Goal: Task Accomplishment & Management: Use online tool/utility

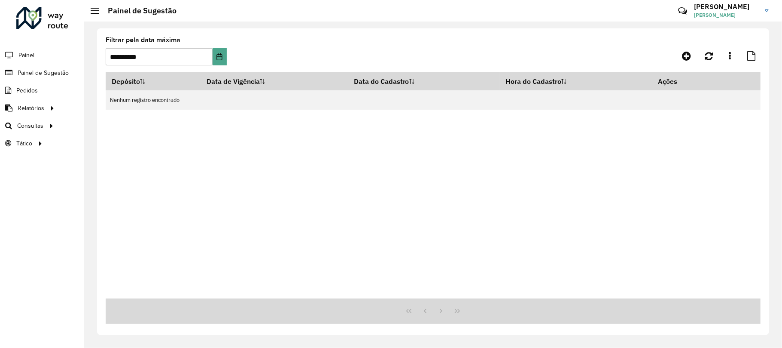
click at [317, 226] on div "Depósito Data de Vigência Data do Cadastro Hora do Cadastro Ações Nenhum regist…" at bounding box center [433, 185] width 655 height 226
click at [113, 122] on span "Roteirização" at bounding box center [115, 125] width 35 height 9
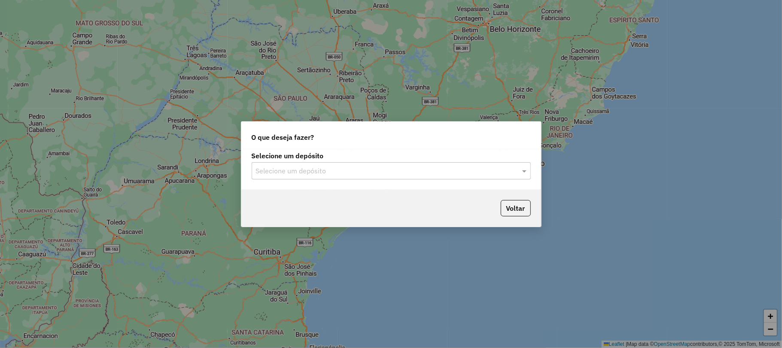
click at [354, 160] on label "Selecione um depósito" at bounding box center [391, 155] width 279 height 10
click at [353, 164] on div "Selecione um depósito" at bounding box center [391, 170] width 279 height 17
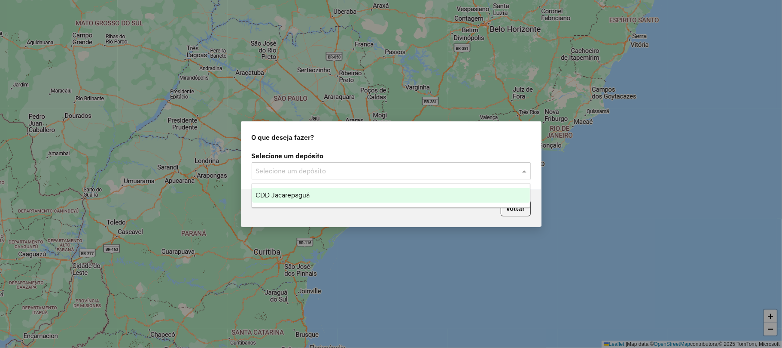
click at [343, 189] on div "CDD Jacarepaguá" at bounding box center [391, 195] width 278 height 15
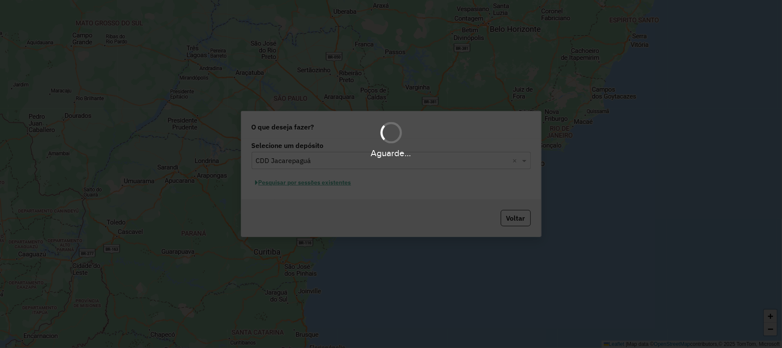
click at [340, 186] on div "Aguarde..." at bounding box center [391, 174] width 782 height 348
click at [340, 185] on div "Aguarde..." at bounding box center [391, 174] width 782 height 348
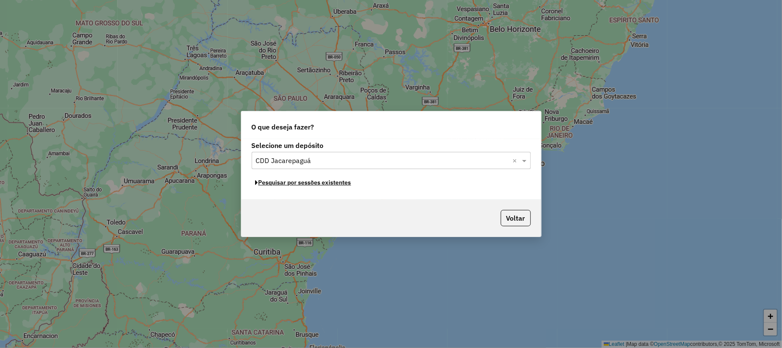
click at [340, 185] on button "Pesquisar por sessões existentes" at bounding box center [304, 182] width 104 height 13
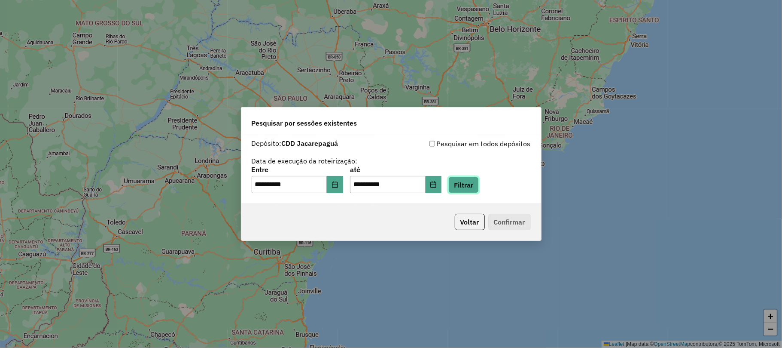
click at [468, 186] on button "Filtrar" at bounding box center [464, 185] width 31 height 16
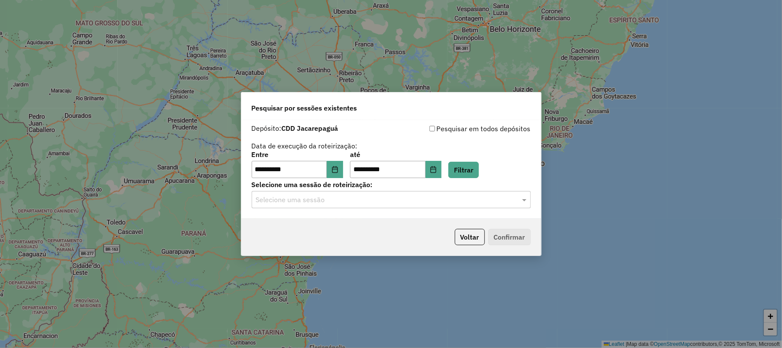
click at [370, 201] on input "text" at bounding box center [382, 200] width 253 height 10
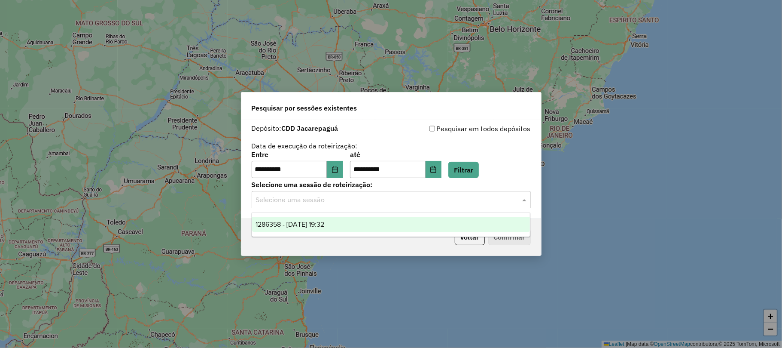
click at [353, 224] on div "1286358 - 01/10/2025 19:32" at bounding box center [391, 224] width 278 height 15
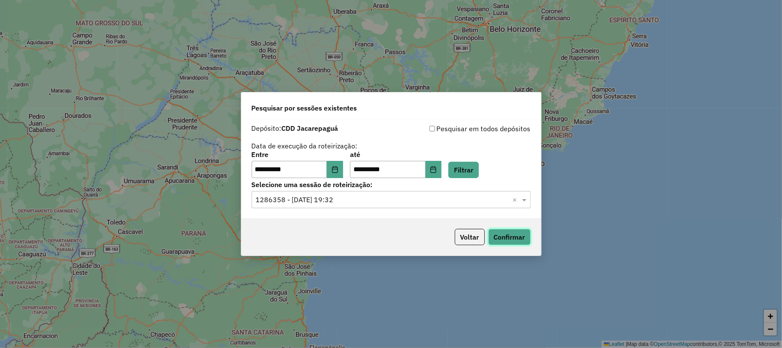
click at [524, 236] on button "Confirmar" at bounding box center [510, 237] width 43 height 16
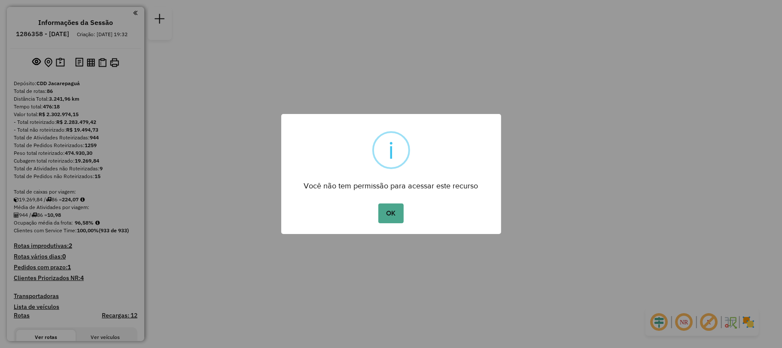
drag, startPoint x: 409, startPoint y: 202, endPoint x: 373, endPoint y: 208, distance: 36.2
click at [406, 203] on div "OK No Cancel" at bounding box center [391, 213] width 220 height 24
click at [373, 208] on div "OK No Cancel" at bounding box center [391, 213] width 220 height 24
click at [389, 205] on button "OK" at bounding box center [391, 213] width 25 height 20
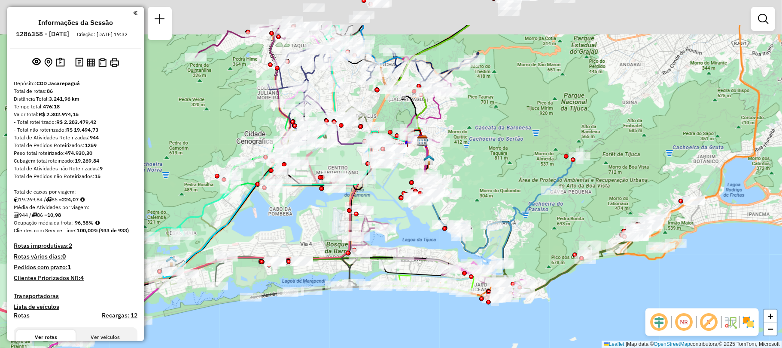
drag, startPoint x: 391, startPoint y: 152, endPoint x: 397, endPoint y: 211, distance: 60.1
click at [397, 211] on div "Janela de atendimento Grade de atendimento Capacidade Transportadoras Veículos …" at bounding box center [391, 174] width 782 height 348
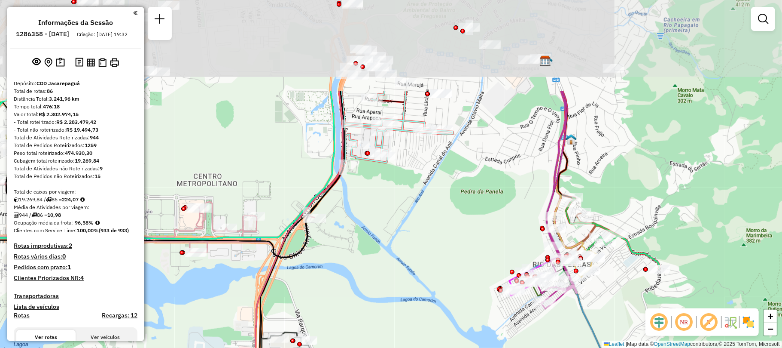
drag, startPoint x: 385, startPoint y: 143, endPoint x: 376, endPoint y: 283, distance: 140.0
click at [376, 283] on div "Janela de atendimento Grade de atendimento Capacidade Transportadoras Veículos …" at bounding box center [391, 174] width 782 height 348
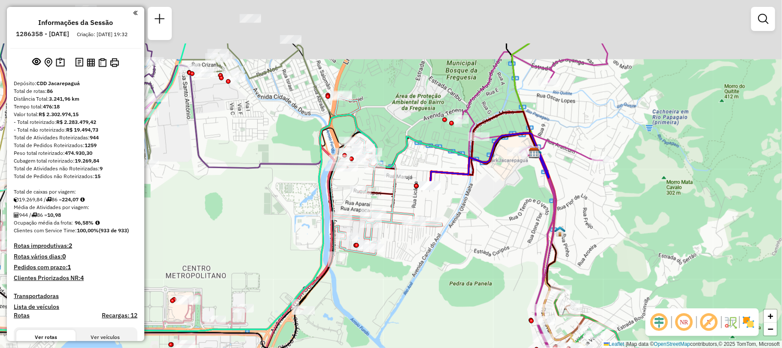
drag, startPoint x: 395, startPoint y: 197, endPoint x: 391, endPoint y: 305, distance: 108.4
click at [391, 302] on div "Janela de atendimento Grade de atendimento Capacidade Transportadoras Veículos …" at bounding box center [391, 174] width 782 height 348
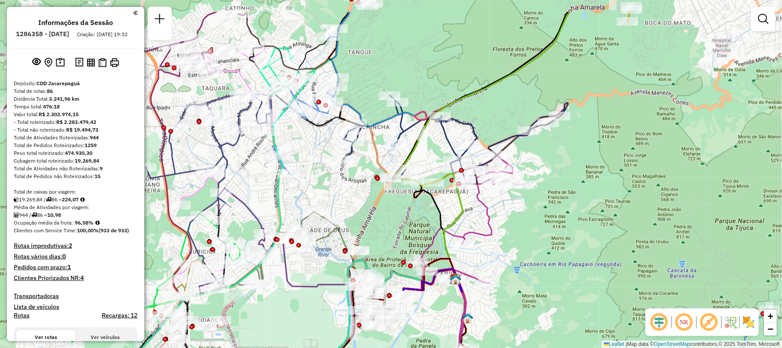
drag, startPoint x: 381, startPoint y: 177, endPoint x: 379, endPoint y: 224, distance: 46.9
click at [379, 224] on div "Janela de atendimento Grade de atendimento Capacidade Transportadoras Veículos …" at bounding box center [391, 174] width 782 height 348
drag, startPoint x: 379, startPoint y: 224, endPoint x: 375, endPoint y: 222, distance: 4.4
click at [376, 222] on div "Janela de atendimento Grade de atendimento Capacidade Transportadoras Veículos …" at bounding box center [391, 174] width 782 height 348
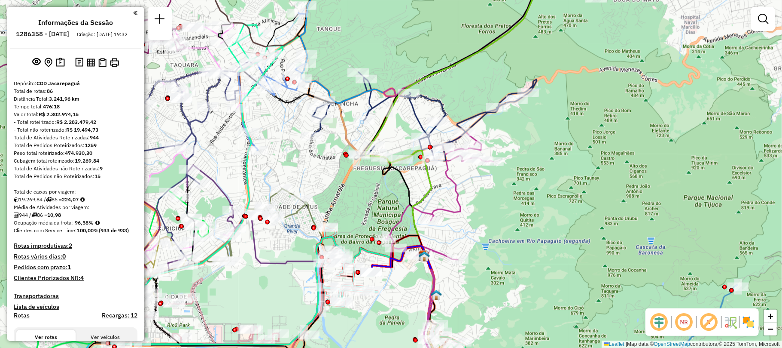
drag, startPoint x: 344, startPoint y: 199, endPoint x: 294, endPoint y: 155, distance: 67.3
click at [301, 162] on div "Janela de atendimento Grade de atendimento Capacidade Transportadoras Veículos …" at bounding box center [391, 174] width 782 height 348
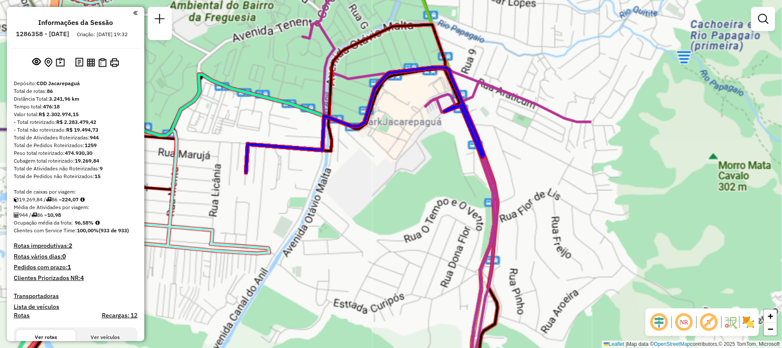
click at [429, 107] on div "Janela de atendimento Grade de atendimento Capacidade Transportadoras Veículos …" at bounding box center [391, 174] width 782 height 348
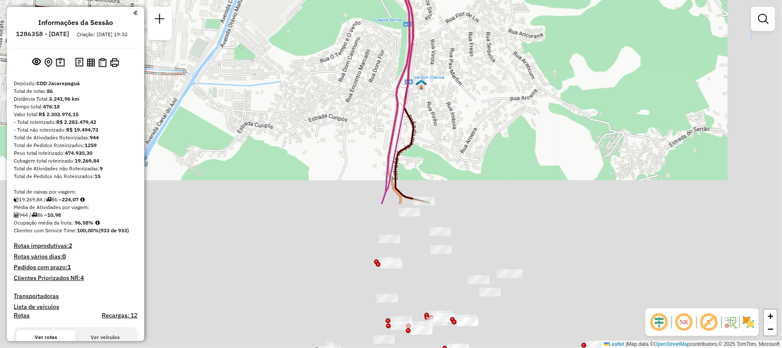
drag, startPoint x: 447, startPoint y: 313, endPoint x: 342, endPoint y: 94, distance: 243.3
click at [350, 110] on div "Janela de atendimento Grade de atendimento Capacidade Transportadoras Veículos …" at bounding box center [391, 174] width 782 height 348
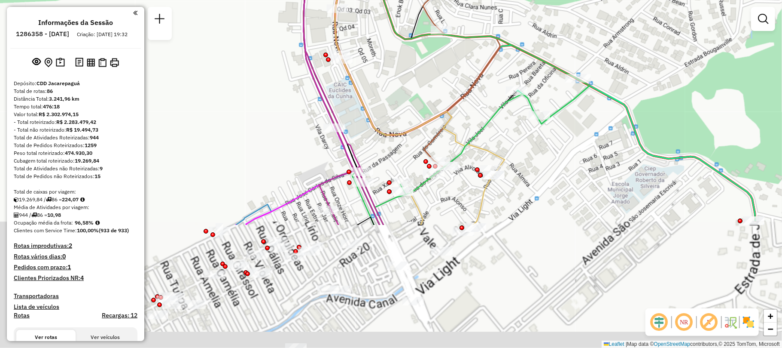
drag, startPoint x: 376, startPoint y: 209, endPoint x: 315, endPoint y: 86, distance: 137.0
click at [315, 86] on icon at bounding box center [344, 16] width 80 height 417
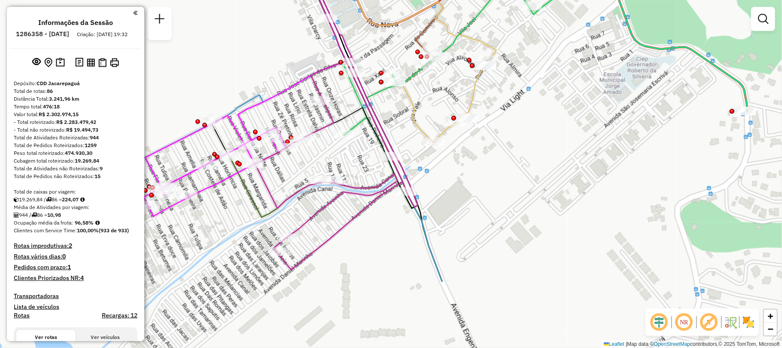
drag, startPoint x: 504, startPoint y: 275, endPoint x: 500, endPoint y: 174, distance: 101.0
click at [500, 174] on div "Janela de atendimento Grade de atendimento Capacidade Transportadoras Veículos …" at bounding box center [391, 174] width 782 height 348
select select "**********"
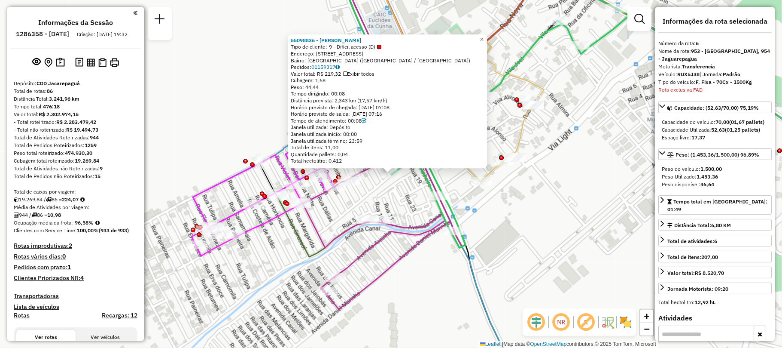
scroll to position [589, 0]
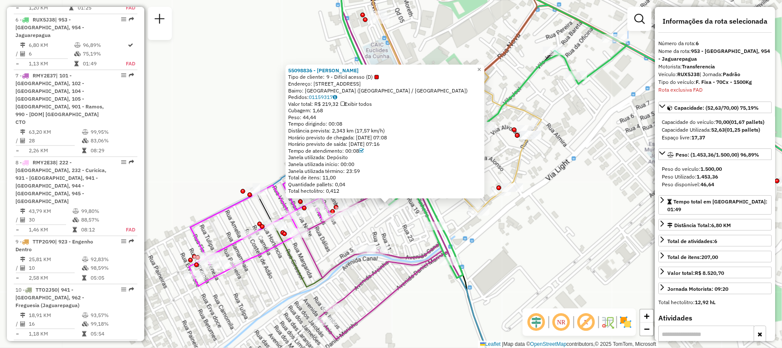
drag, startPoint x: 388, startPoint y: 191, endPoint x: 386, endPoint y: 221, distance: 30.2
click at [386, 221] on div "55098836 - SEBASTIAO GOMES DE F Tipo de cliente: 9 - Difícil acesso (D) Endereç…" at bounding box center [391, 174] width 782 height 348
click at [505, 265] on div "55098836 - SEBASTIAO GOMES DE F Tipo de cliente: 9 - Difícil acesso (D) Endereç…" at bounding box center [391, 174] width 782 height 348
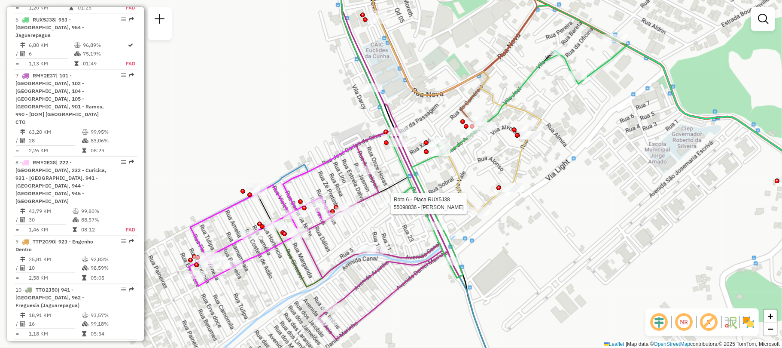
select select "**********"
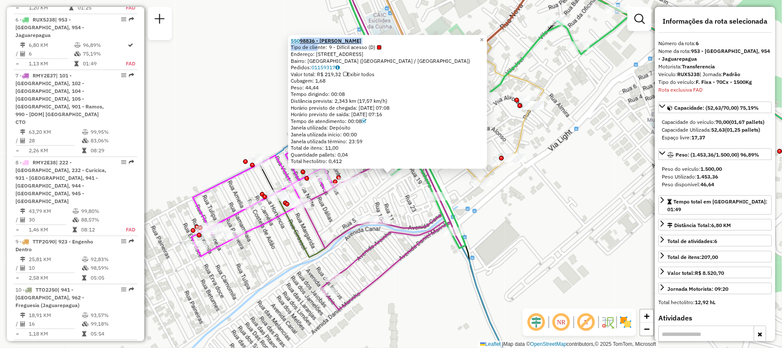
drag, startPoint x: 318, startPoint y: 47, endPoint x: 303, endPoint y: 38, distance: 18.1
click at [303, 38] on div "55098836 - SEBASTIAO GOMES DE F Tipo de cliente: 9 - Difícil acesso (D) Endereç…" at bounding box center [388, 100] width 194 height 127
copy div "98836 - SEBASTIAO GOMES DE F Tipo de cli"
click at [420, 314] on div "55098836 - SEBASTIAO GOMES DE F Tipo de cliente: 9 - Difícil acesso (D) Endereç…" at bounding box center [391, 174] width 782 height 348
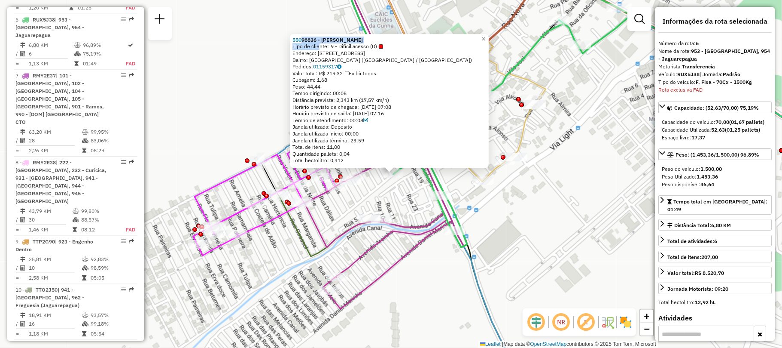
drag, startPoint x: 267, startPoint y: 280, endPoint x: 264, endPoint y: 289, distance: 9.1
click at [264, 289] on div "55098836 - SEBASTIAO GOMES DE F Tipo de cliente: 9 - Difícil acesso (D) Endereç…" at bounding box center [391, 174] width 782 height 348
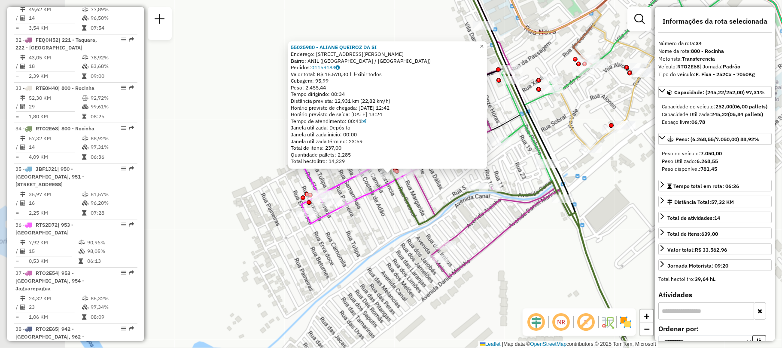
scroll to position [2056, 0]
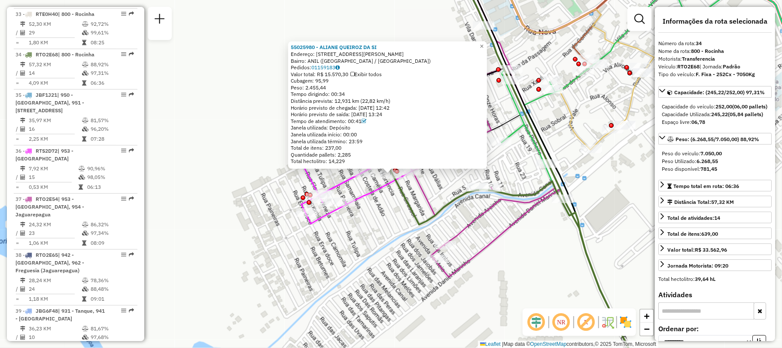
click at [351, 248] on div "55025980 - ALIANE QUEIROZ DA SI Endereço: AV PRES LUIZ CARLOS CONCEICAO 270 Bai…" at bounding box center [391, 174] width 782 height 348
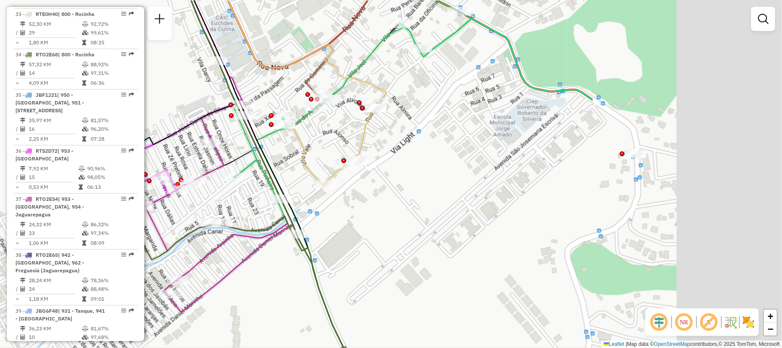
drag, startPoint x: 528, startPoint y: 282, endPoint x: 259, endPoint y: 316, distance: 271.1
click at [259, 317] on div "Janela de atendimento Grade de atendimento Capacidade Transportadoras Veículos …" at bounding box center [391, 174] width 782 height 348
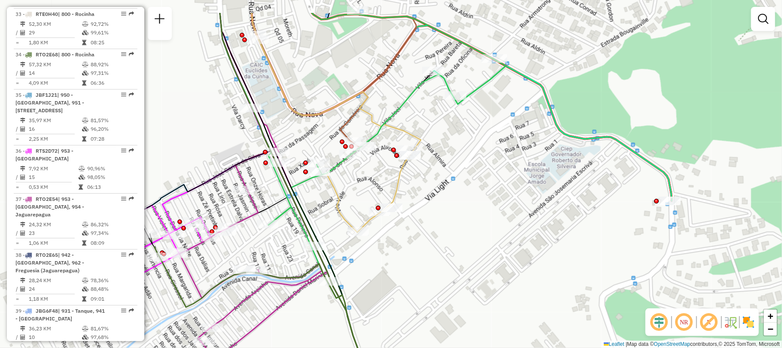
drag, startPoint x: 344, startPoint y: 183, endPoint x: 380, endPoint y: 230, distance: 59.5
click at [380, 230] on div "Janela de atendimento Grade de atendimento Capacidade Transportadoras Veículos …" at bounding box center [391, 174] width 782 height 348
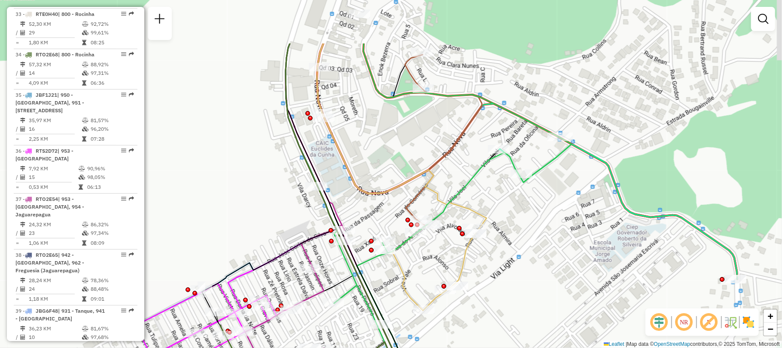
drag, startPoint x: 342, startPoint y: 218, endPoint x: 385, endPoint y: 273, distance: 70.1
click at [385, 273] on div "Janela de atendimento Grade de atendimento Capacidade Transportadoras Veículos …" at bounding box center [391, 174] width 782 height 348
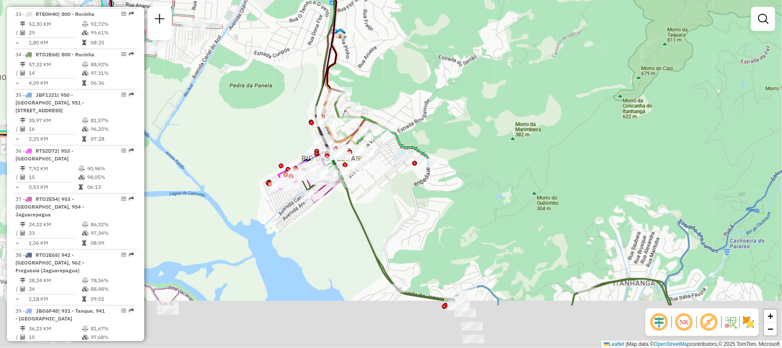
drag, startPoint x: 437, startPoint y: 297, endPoint x: 406, endPoint y: 220, distance: 83.0
click at [406, 220] on div "Janela de atendimento Grade de atendimento Capacidade Transportadoras Veículos …" at bounding box center [391, 174] width 782 height 348
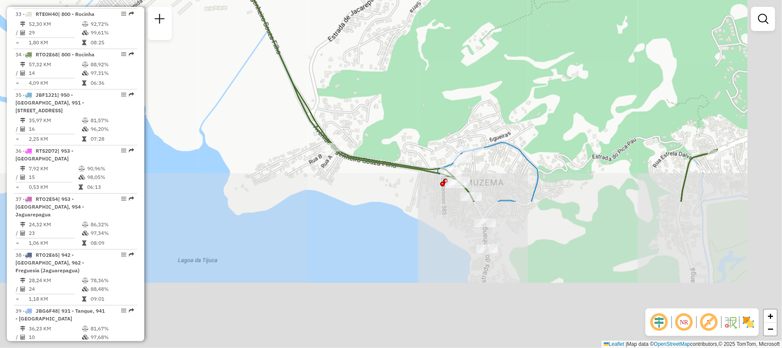
drag, startPoint x: 462, startPoint y: 166, endPoint x: 413, endPoint y: 107, distance: 76.9
click at [413, 107] on div "Janela de atendimento Grade de atendimento Capacidade Transportadoras Veículos …" at bounding box center [391, 174] width 782 height 348
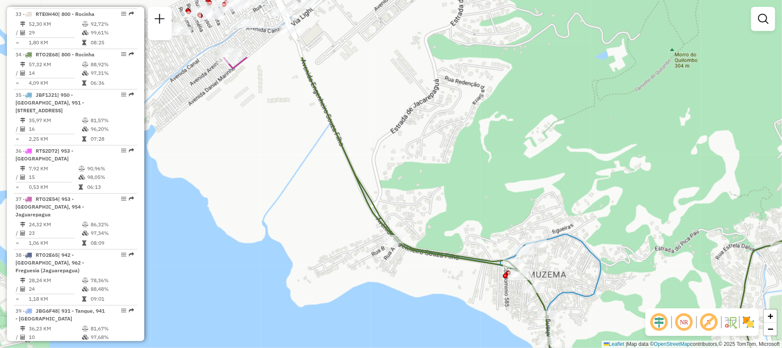
drag, startPoint x: 502, startPoint y: 115, endPoint x: 566, endPoint y: 208, distance: 112.7
click at [566, 208] on div "Janela de atendimento Grade de atendimento Capacidade Transportadoras Veículos …" at bounding box center [391, 174] width 782 height 348
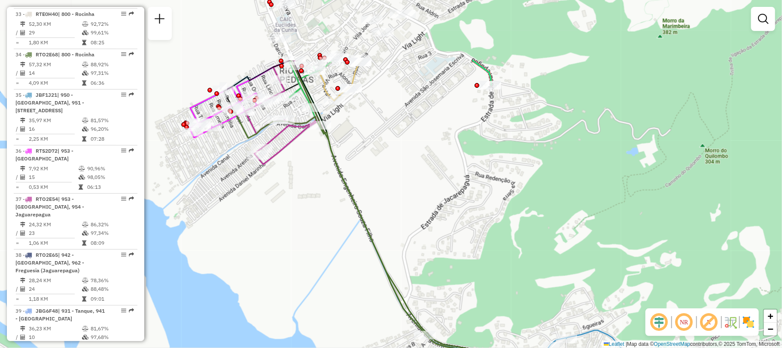
drag, startPoint x: 413, startPoint y: 138, endPoint x: 459, endPoint y: 262, distance: 132.3
click at [459, 262] on div "Janela de atendimento Grade de atendimento Capacidade Transportadoras Veículos …" at bounding box center [391, 174] width 782 height 348
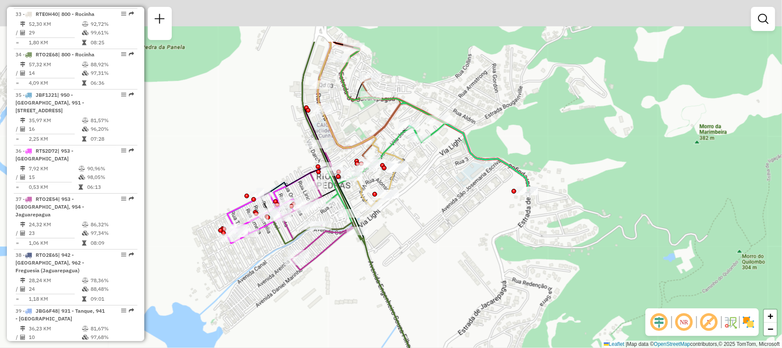
drag, startPoint x: 412, startPoint y: 164, endPoint x: 437, endPoint y: 247, distance: 86.8
click at [437, 247] on div "Janela de atendimento Grade de atendimento Capacidade Transportadoras Veículos …" at bounding box center [391, 174] width 782 height 348
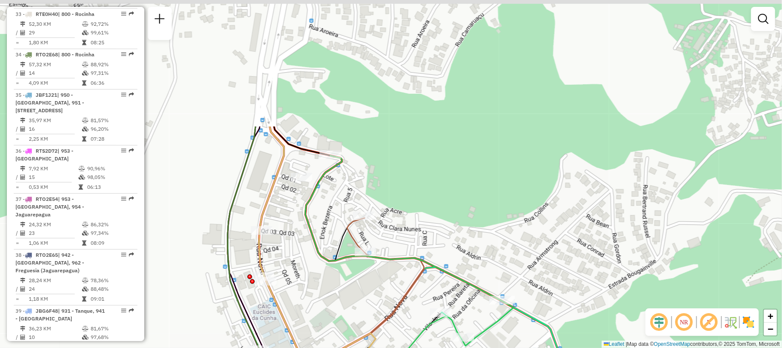
drag, startPoint x: 443, startPoint y: 83, endPoint x: 507, endPoint y: 244, distance: 173.5
click at [507, 244] on div "Janela de atendimento Grade de atendimento Capacidade Transportadoras Veículos …" at bounding box center [391, 174] width 782 height 348
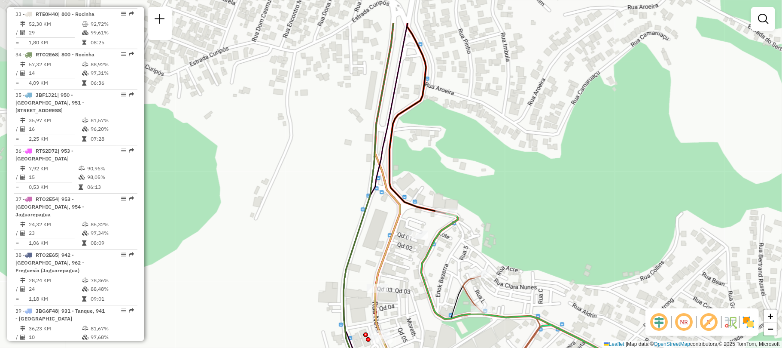
drag, startPoint x: 413, startPoint y: 180, endPoint x: 518, endPoint y: 257, distance: 130.3
click at [532, 261] on div "Janela de atendimento Grade de atendimento Capacidade Transportadoras Veículos …" at bounding box center [391, 174] width 782 height 348
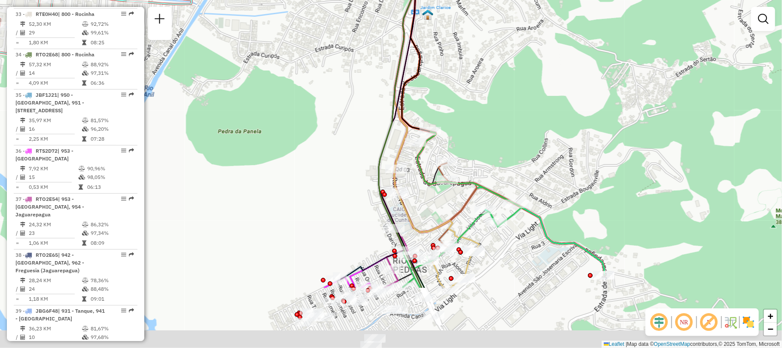
drag, startPoint x: 557, startPoint y: 259, endPoint x: 507, endPoint y: 160, distance: 110.7
click at [510, 163] on div "Janela de atendimento Grade de atendimento Capacidade Transportadoras Veículos …" at bounding box center [391, 174] width 782 height 348
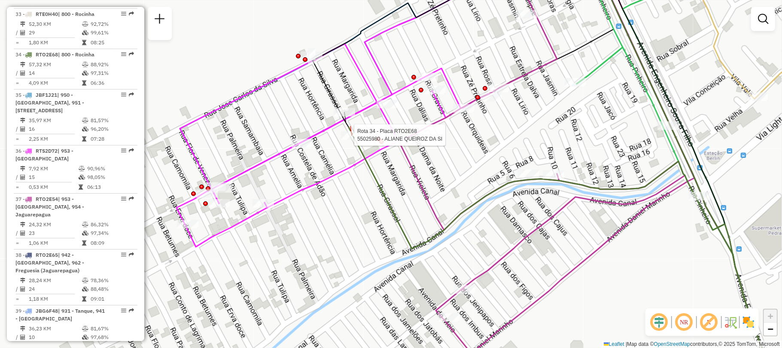
select select "**********"
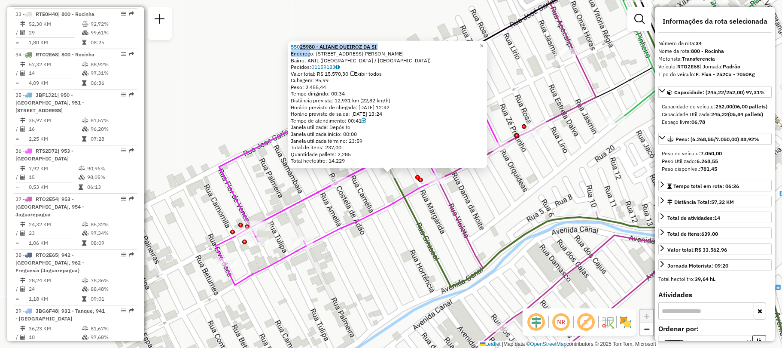
drag, startPoint x: 310, startPoint y: 54, endPoint x: 303, endPoint y: 48, distance: 9.1
click at [303, 48] on div "55025980 - ALIANE QUEIROZ DA SI Endereço: AV PRES LUIZ CARLOS CONCEICAO 270 Bai…" at bounding box center [388, 103] width 194 height 121
copy div "25980 - ALIANE QUEIROZ DA SI Endere"
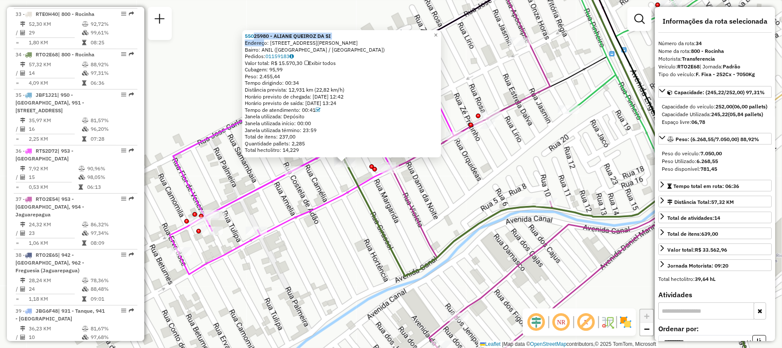
drag, startPoint x: 381, startPoint y: 260, endPoint x: 372, endPoint y: 260, distance: 9.0
click at [380, 260] on div "55025980 - ALIANE QUEIROZ DA SI Endereço: AV PRES LUIZ CARLOS CONCEICAO 270 Bai…" at bounding box center [391, 174] width 782 height 348
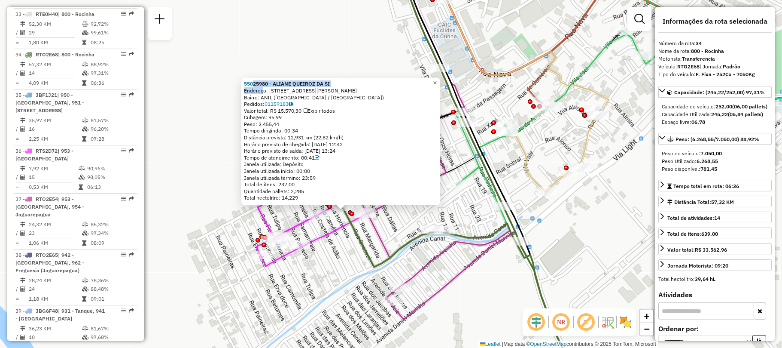
click at [437, 79] on span "×" at bounding box center [435, 82] width 4 height 7
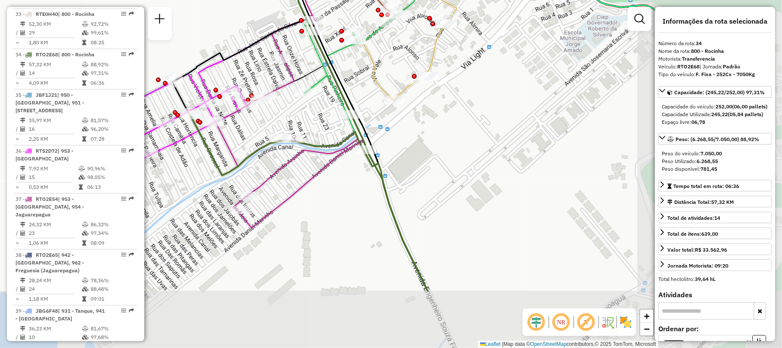
drag, startPoint x: 448, startPoint y: 253, endPoint x: 296, endPoint y: 162, distance: 177.5
click at [296, 162] on icon at bounding box center [297, 51] width 163 height 354
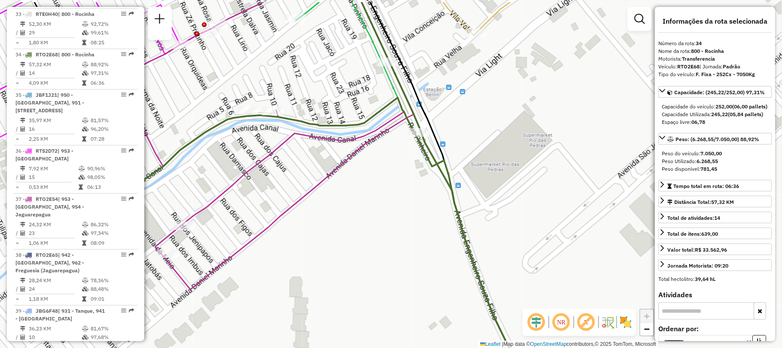
drag, startPoint x: 348, startPoint y: 144, endPoint x: 315, endPoint y: 249, distance: 109.8
click at [325, 231] on div "Janela de atendimento Grade de atendimento Capacidade Transportadoras Veículos …" at bounding box center [391, 174] width 782 height 348
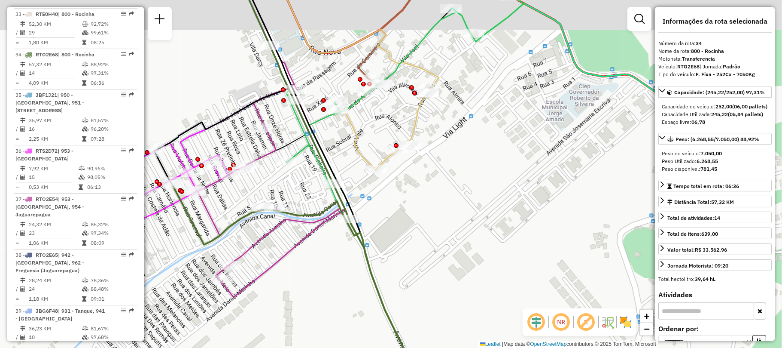
drag, startPoint x: 394, startPoint y: 148, endPoint x: 365, endPoint y: 215, distance: 73.5
click at [365, 215] on div "Janela de atendimento Grade de atendimento Capacidade Transportadoras Veículos …" at bounding box center [391, 174] width 782 height 348
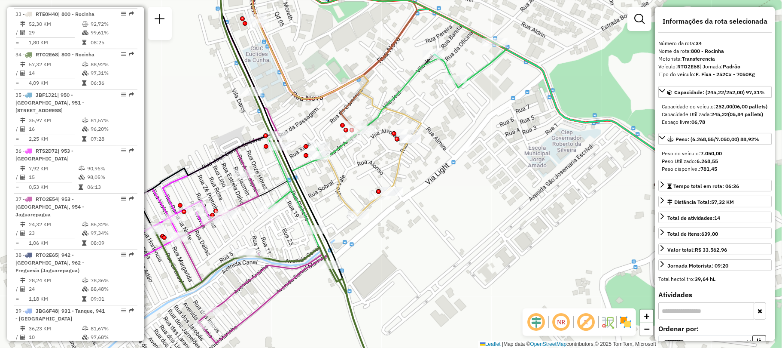
drag, startPoint x: 377, startPoint y: 150, endPoint x: 375, endPoint y: 164, distance: 13.4
click at [376, 164] on div "Janela de atendimento Grade de atendimento Capacidade Transportadoras Veículos …" at bounding box center [391, 174] width 782 height 348
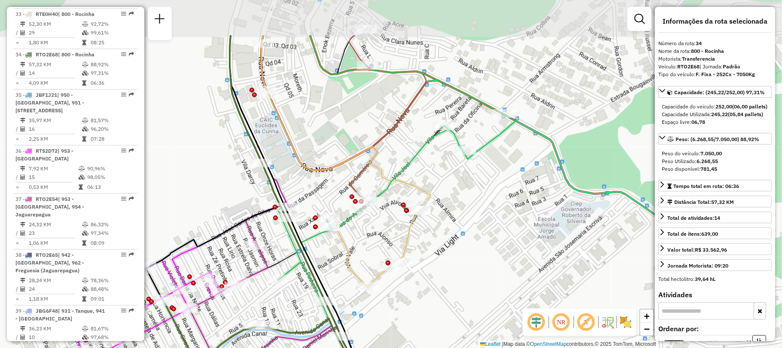
drag, startPoint x: 422, startPoint y: 161, endPoint x: 431, endPoint y: 231, distance: 70.7
click at [431, 231] on div "Janela de atendimento Grade de atendimento Capacidade Transportadoras Veículos …" at bounding box center [391, 174] width 782 height 348
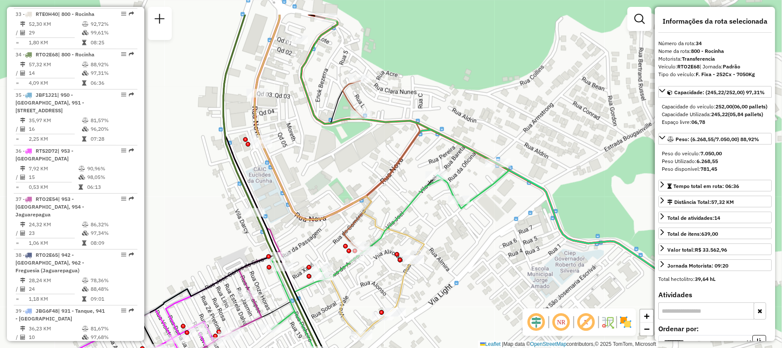
drag, startPoint x: 358, startPoint y: 125, endPoint x: 351, endPoint y: 183, distance: 58.4
click at [351, 183] on div "Janela de atendimento Grade de atendimento Capacidade Transportadoras Veículos …" at bounding box center [391, 174] width 782 height 348
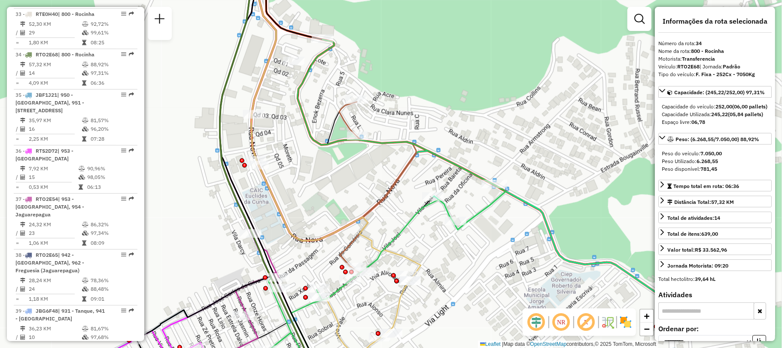
drag, startPoint x: 334, startPoint y: 178, endPoint x: 336, endPoint y: 213, distance: 35.3
click at [336, 213] on div "Janela de atendimento Grade de atendimento Capacidade Transportadoras Veículos …" at bounding box center [391, 174] width 782 height 348
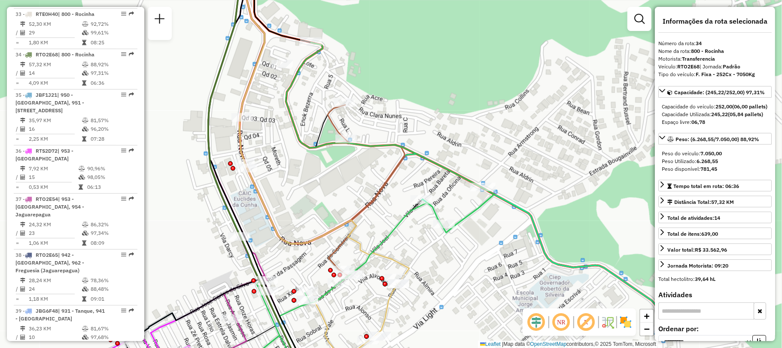
drag, startPoint x: 357, startPoint y: 222, endPoint x: 329, endPoint y: 143, distance: 84.1
click at [342, 174] on div "Janela de atendimento Grade de atendimento Capacidade Transportadoras Veículos …" at bounding box center [391, 174] width 782 height 348
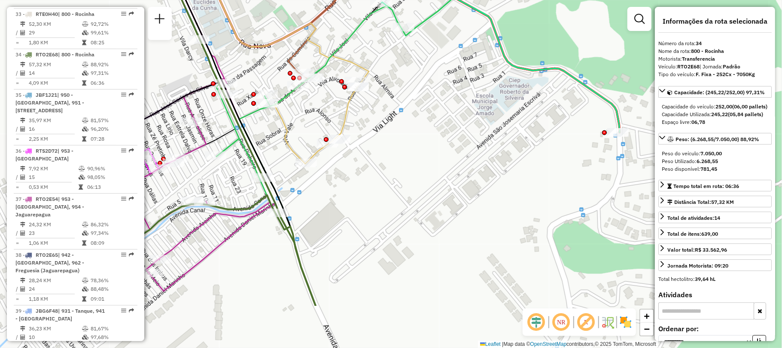
drag, startPoint x: 323, startPoint y: 285, endPoint x: 365, endPoint y: 180, distance: 113.8
click at [365, 180] on div "Janela de atendimento Grade de atendimento Capacidade Transportadoras Veículos …" at bounding box center [391, 174] width 782 height 348
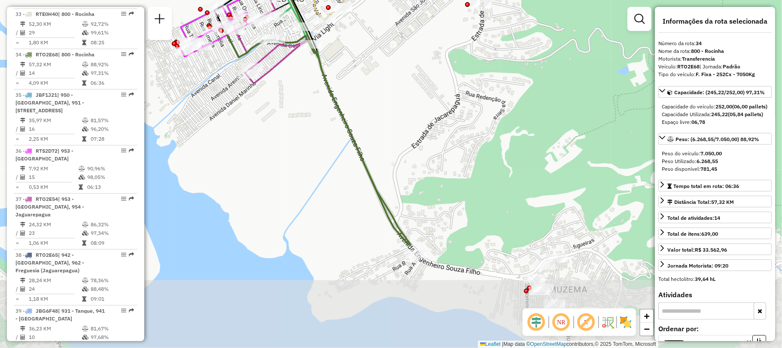
drag, startPoint x: 418, startPoint y: 262, endPoint x: 401, endPoint y: 123, distance: 139.9
click at [401, 123] on div "Janela de atendimento Grade de atendimento Capacidade Transportadoras Veículos …" at bounding box center [391, 174] width 782 height 348
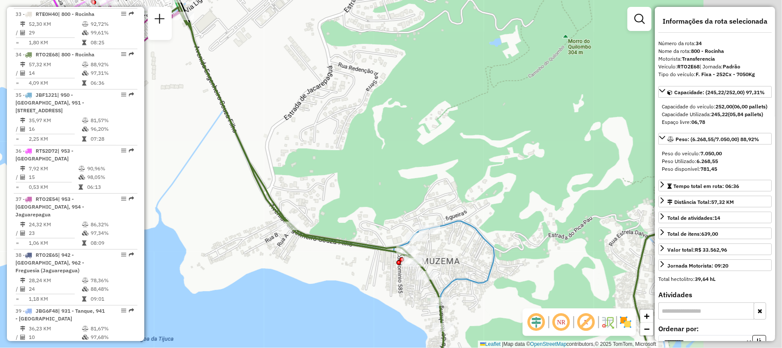
drag, startPoint x: 537, startPoint y: 235, endPoint x: 397, endPoint y: 203, distance: 143.1
click at [397, 203] on div "Janela de atendimento Grade de atendimento Capacidade Transportadoras Veículos …" at bounding box center [391, 174] width 782 height 348
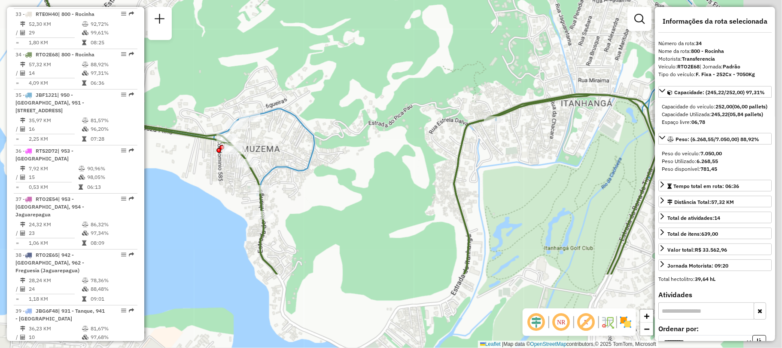
drag, startPoint x: 476, startPoint y: 326, endPoint x: 298, endPoint y: 223, distance: 206.0
click at [306, 219] on div "Janela de atendimento Grade de atendimento Capacidade Transportadoras Veículos …" at bounding box center [391, 174] width 782 height 348
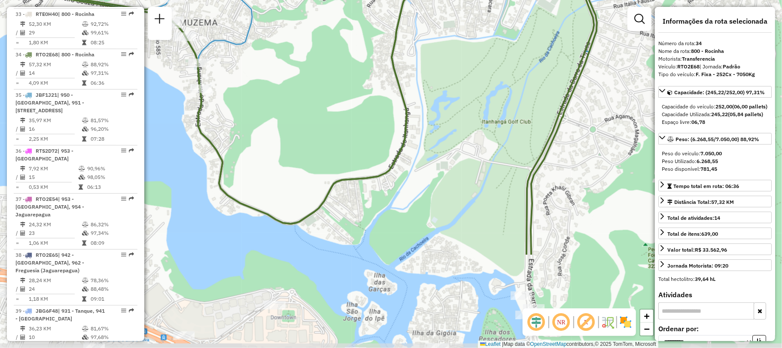
drag, startPoint x: 510, startPoint y: 211, endPoint x: 461, endPoint y: 49, distance: 169.6
click at [461, 49] on div "Janela de atendimento Grade de atendimento Capacidade Transportadoras Veículos …" at bounding box center [391, 174] width 782 height 348
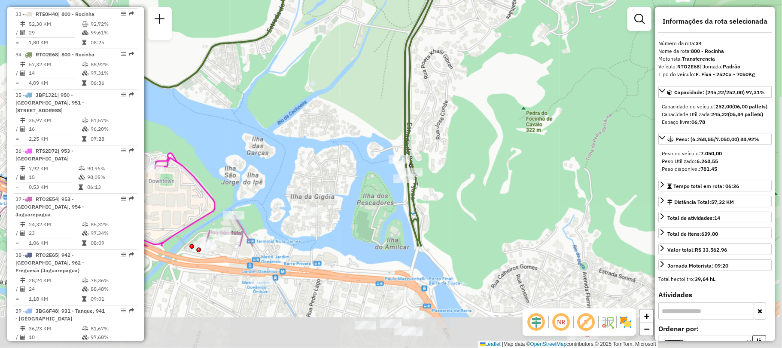
drag, startPoint x: 535, startPoint y: 189, endPoint x: 441, endPoint y: 81, distance: 143.7
click at [441, 81] on div "Janela de atendimento Grade de atendimento Capacidade Transportadoras Veículos …" at bounding box center [391, 174] width 782 height 348
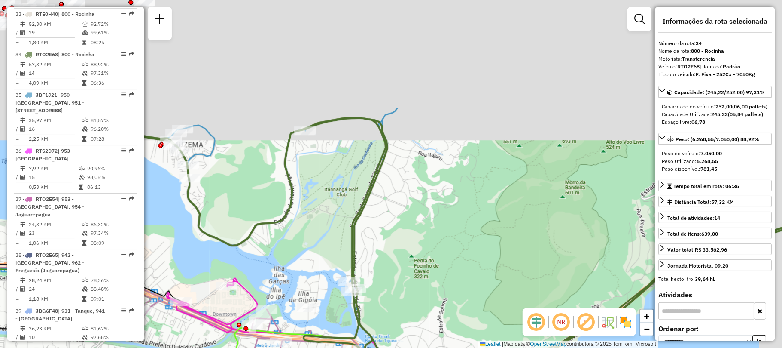
drag, startPoint x: 577, startPoint y: 262, endPoint x: 528, endPoint y: 288, distance: 55.6
click at [577, 340] on div "Janela de atendimento Grade de atendimento Capacidade Transportadoras Veículos …" at bounding box center [391, 174] width 782 height 348
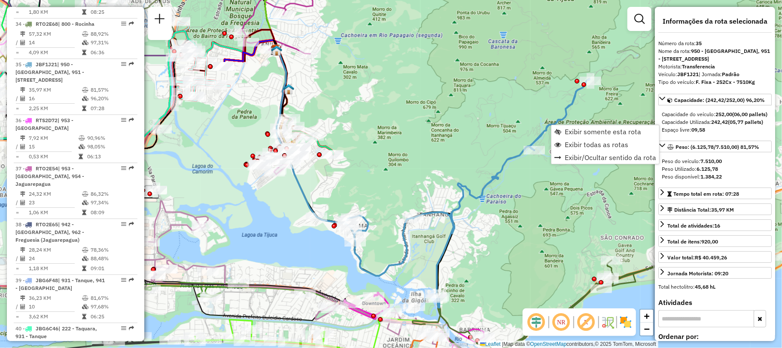
scroll to position [2096, 0]
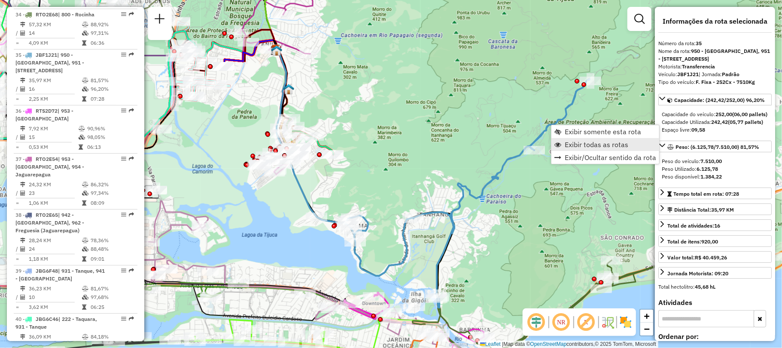
click at [579, 138] on link "Exibir todas as rotas" at bounding box center [606, 144] width 108 height 13
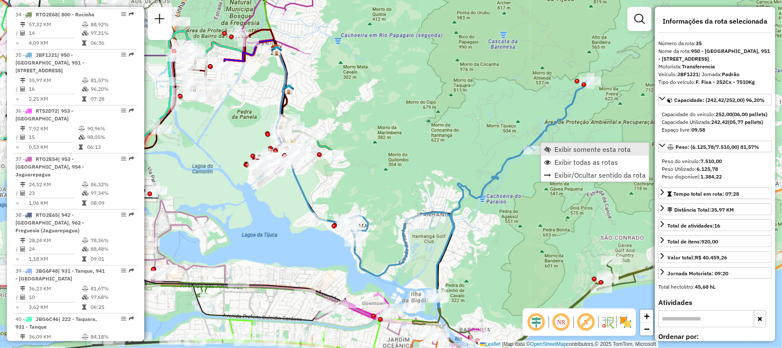
click at [553, 145] on link "Exibir somente esta rota" at bounding box center [595, 149] width 108 height 13
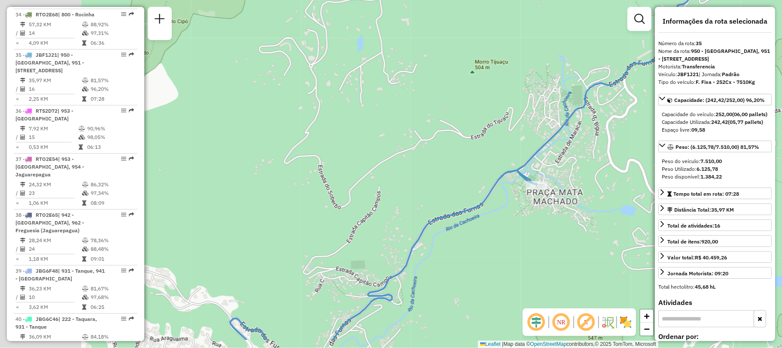
drag, startPoint x: 310, startPoint y: 263, endPoint x: 504, endPoint y: 219, distance: 198.8
click at [504, 219] on div "Janela de atendimento Grade de atendimento Capacidade Transportadoras Veículos …" at bounding box center [391, 174] width 782 height 348
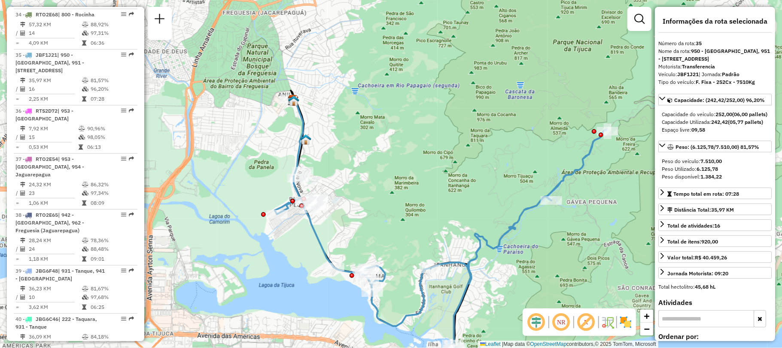
drag, startPoint x: 306, startPoint y: 202, endPoint x: 392, endPoint y: 200, distance: 85.5
click at [392, 200] on div "Janela de atendimento Grade de atendimento Capacidade Transportadoras Veículos …" at bounding box center [391, 174] width 782 height 348
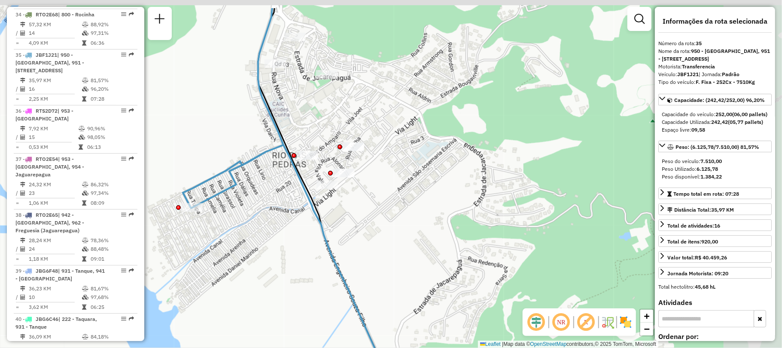
drag, startPoint x: 427, startPoint y: 180, endPoint x: 298, endPoint y: 224, distance: 136.1
click at [298, 224] on div "Janela de atendimento Grade de atendimento Capacidade Transportadoras Veículos …" at bounding box center [391, 174] width 782 height 348
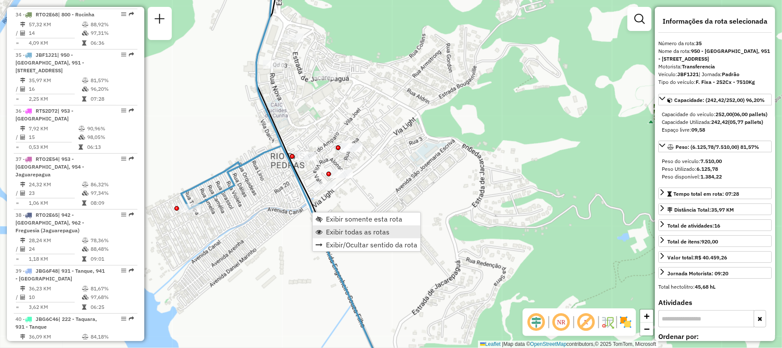
click at [331, 229] on span "Exibir todas as rotas" at bounding box center [358, 231] width 64 height 7
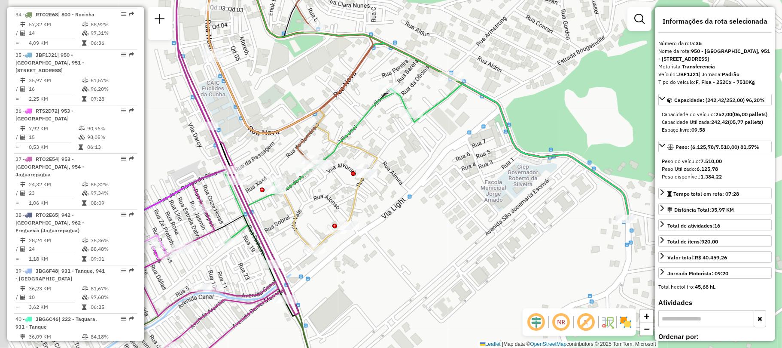
drag, startPoint x: 290, startPoint y: 179, endPoint x: 325, endPoint y: 205, distance: 44.2
click at [325, 205] on div "Janela de atendimento Grade de atendimento Capacidade Transportadoras Veículos …" at bounding box center [391, 174] width 782 height 348
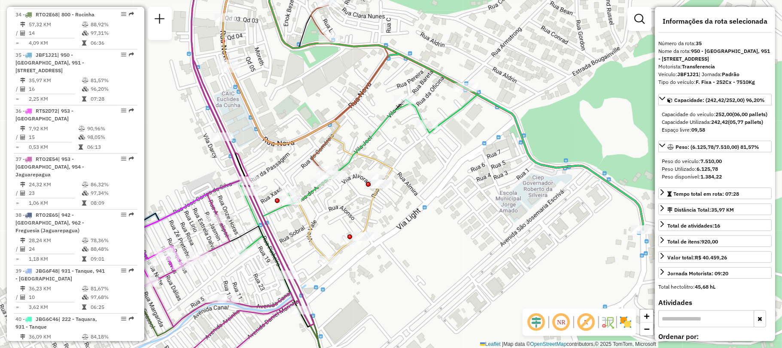
click at [300, 87] on div "Janela de atendimento Grade de atendimento Capacidade Transportadoras Veículos …" at bounding box center [391, 174] width 782 height 348
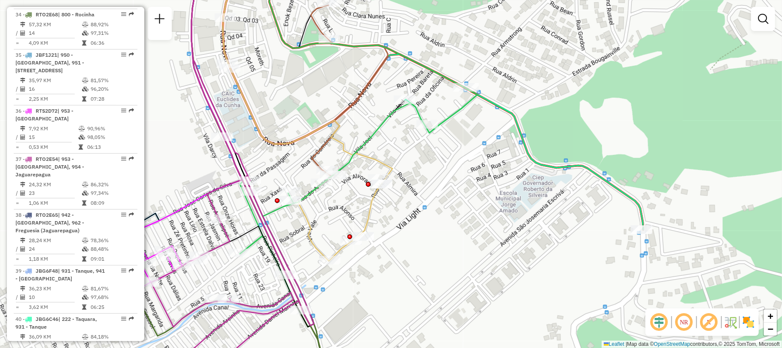
click at [577, 143] on div "Janela de atendimento Grade de atendimento Capacidade Transportadoras Veículos …" at bounding box center [391, 174] width 782 height 348
select select "**********"
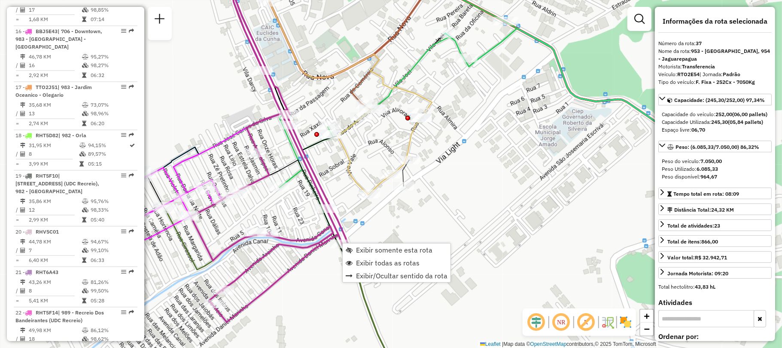
scroll to position [1800, 0]
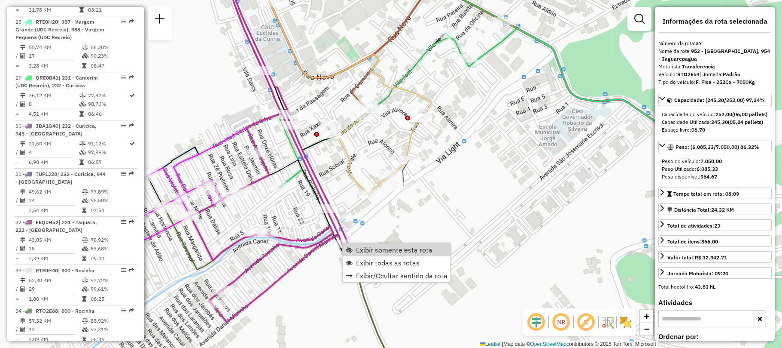
click at [368, 235] on div "Janela de atendimento Grade de atendimento Capacidade Transportadoras Veículos …" at bounding box center [391, 174] width 782 height 348
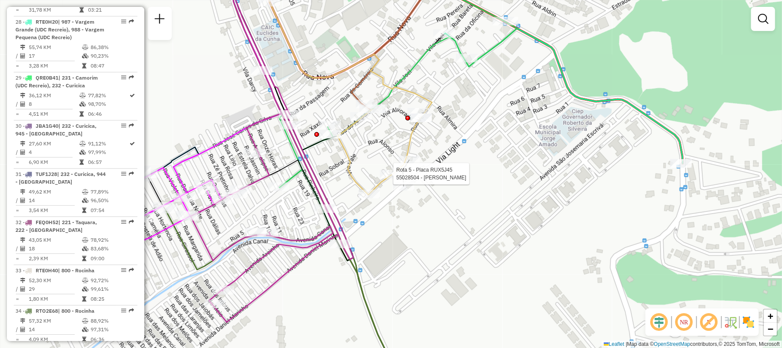
select select "**********"
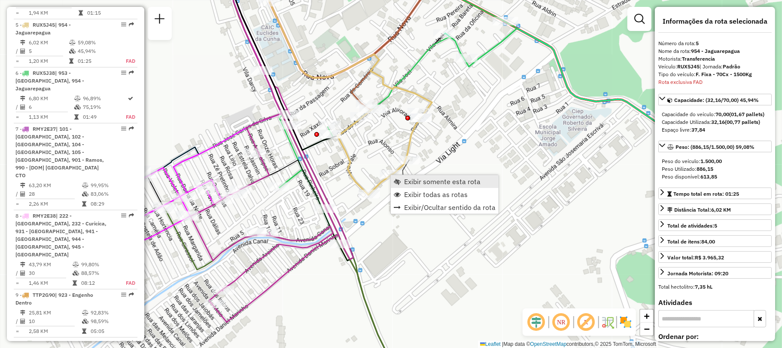
scroll to position [540, 0]
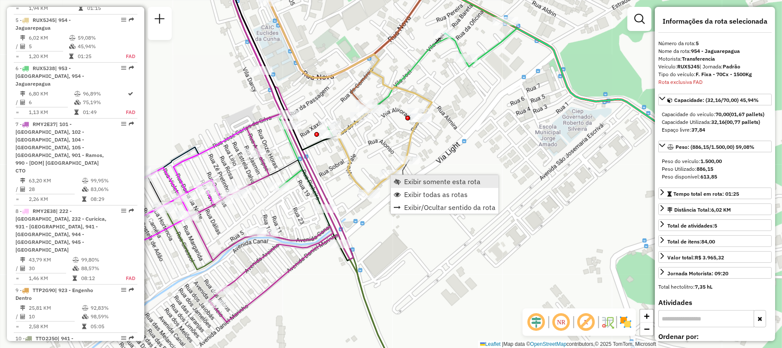
click at [399, 177] on link "Exibir somente esta rota" at bounding box center [445, 181] width 108 height 13
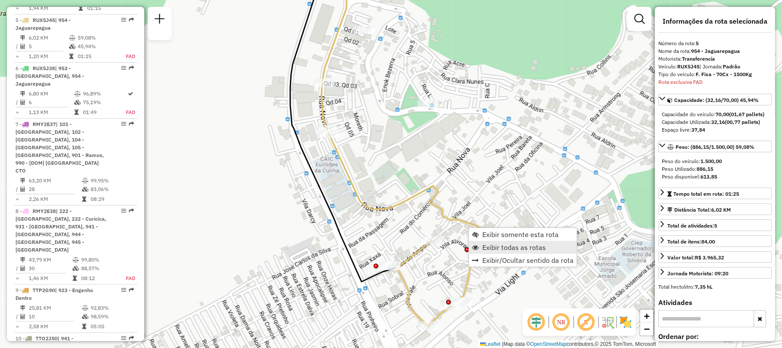
click at [504, 252] on link "Exibir todas as rotas" at bounding box center [523, 247] width 108 height 13
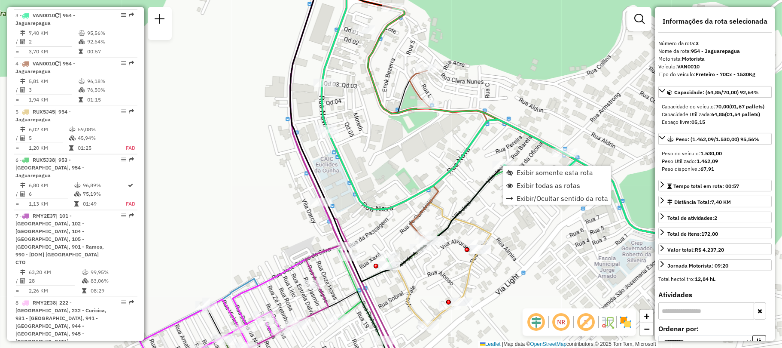
scroll to position [444, 0]
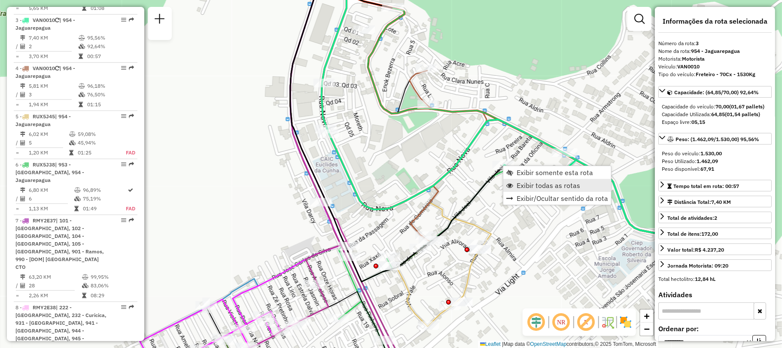
click at [522, 180] on link "Exibir todas as rotas" at bounding box center [558, 185] width 108 height 13
click at [523, 180] on icon at bounding box center [623, 227] width 238 height 135
click at [538, 186] on span "Exibir somente esta rota" at bounding box center [575, 186] width 76 height 7
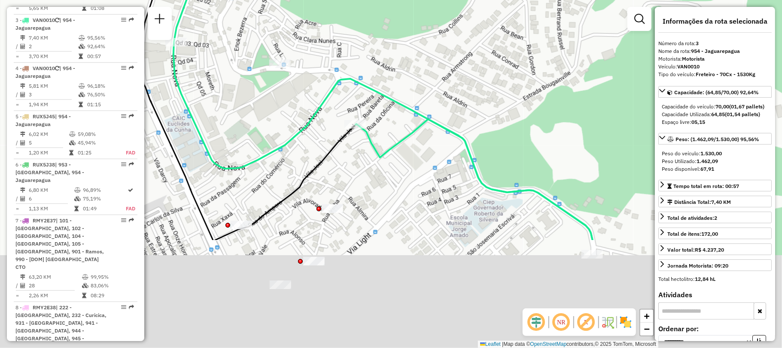
drag, startPoint x: 404, startPoint y: 248, endPoint x: 435, endPoint y: 133, distance: 118.7
click at [435, 133] on div "Janela de atendimento Grade de atendimento Capacidade Transportadoras Veículos …" at bounding box center [391, 174] width 782 height 348
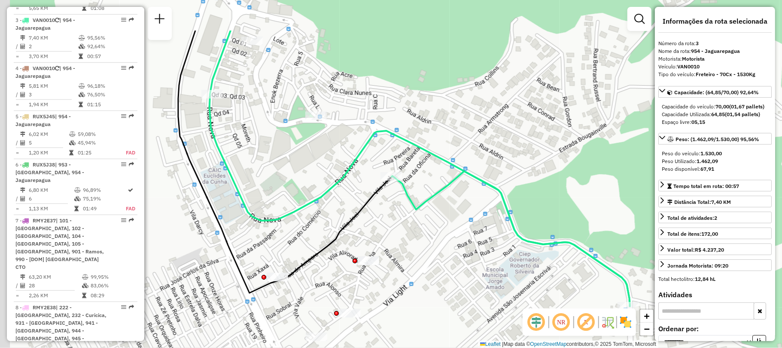
drag, startPoint x: 409, startPoint y: 178, endPoint x: 444, endPoint y: 244, distance: 75.3
click at [444, 244] on div "Janela de atendimento Grade de atendimento Capacidade Transportadoras Veículos …" at bounding box center [391, 174] width 782 height 348
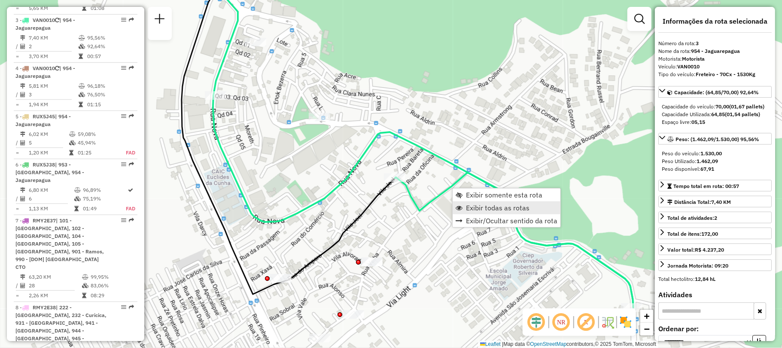
drag, startPoint x: 469, startPoint y: 198, endPoint x: 472, endPoint y: 205, distance: 6.5
click at [472, 205] on ul "Exibir somente esta rota Exibir todas as rotas Exibir/Ocultar sentido da rota" at bounding box center [507, 207] width 108 height 39
click at [475, 193] on span "Exibir somente esta rota" at bounding box center [504, 194] width 76 height 7
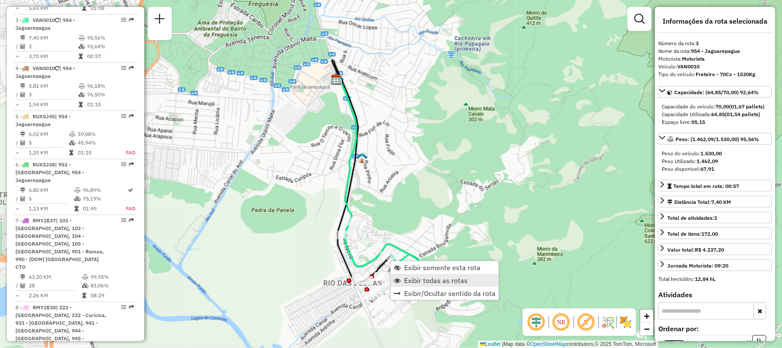
click at [424, 274] on ul "Exibir somente esta rota Exibir todas as rotas Exibir/Ocultar sentido da rota" at bounding box center [445, 280] width 108 height 39
click at [420, 278] on span "Exibir todas as rotas" at bounding box center [436, 280] width 64 height 7
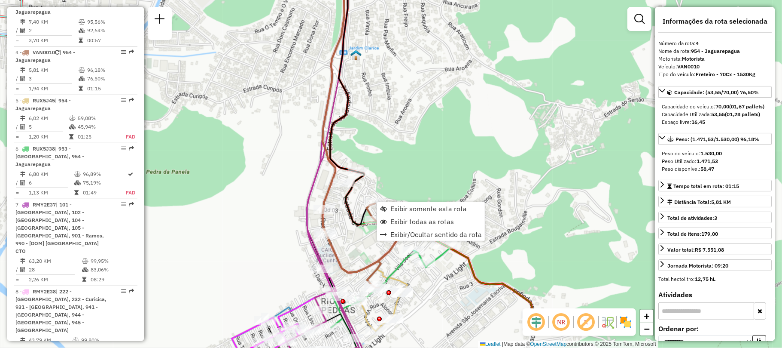
scroll to position [492, 0]
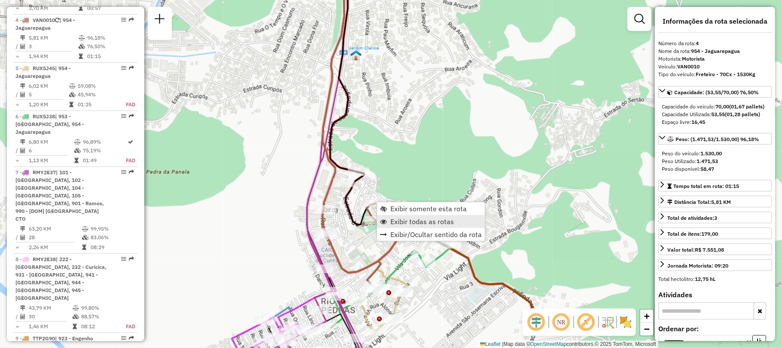
click at [414, 222] on span "Exibir todas as rotas" at bounding box center [423, 221] width 64 height 7
click at [421, 204] on div "Exibir somente esta rota Exibir todas as rotas Exibir/Ocultar sentido da rota" at bounding box center [427, 224] width 109 height 40
click at [421, 211] on span "Exibir somente esta rota" at bounding box center [425, 210] width 76 height 7
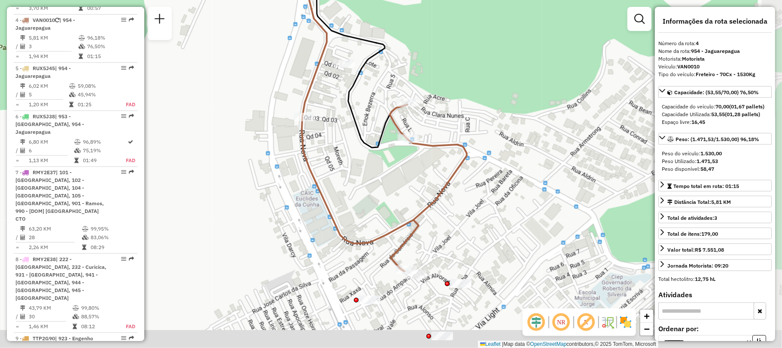
drag, startPoint x: 413, startPoint y: 278, endPoint x: 384, endPoint y: 159, distance: 122.9
click at [384, 159] on div "Janela de atendimento Grade de atendimento Capacidade Transportadoras Veículos …" at bounding box center [391, 174] width 782 height 348
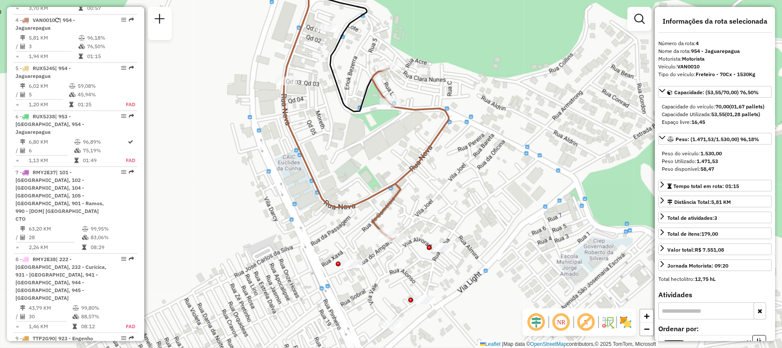
drag, startPoint x: 406, startPoint y: 187, endPoint x: 391, endPoint y: 161, distance: 30.4
click at [391, 161] on div "Janela de atendimento Grade de atendimento Capacidade Transportadoras Veículos …" at bounding box center [391, 174] width 782 height 348
click at [467, 165] on span "Exibir todas as rotas" at bounding box center [480, 162] width 64 height 7
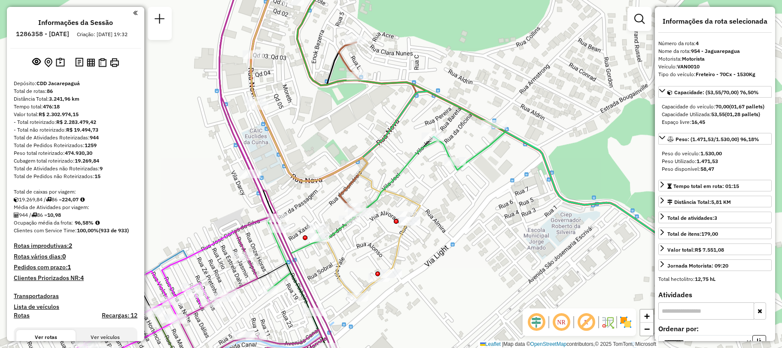
select select "**********"
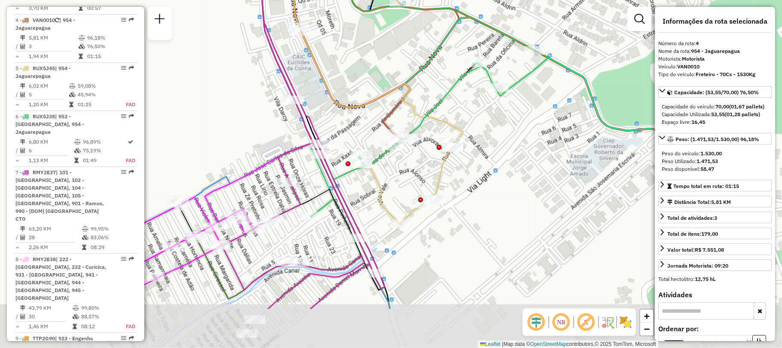
drag, startPoint x: 364, startPoint y: 236, endPoint x: 406, endPoint y: 162, distance: 85.2
click at [406, 162] on div "Janela de atendimento Grade de atendimento Capacidade Transportadoras Veículos …" at bounding box center [391, 174] width 782 height 348
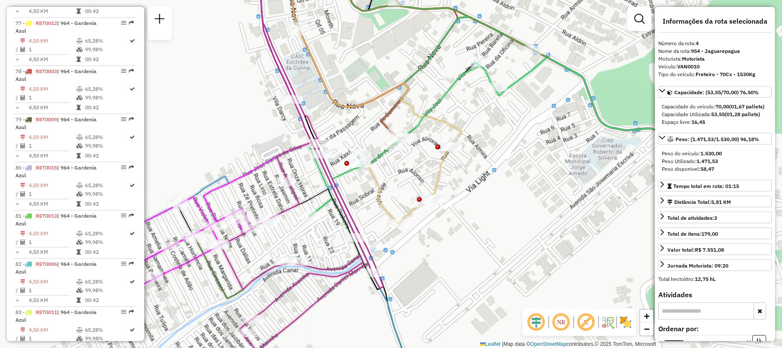
scroll to position [4384, 0]
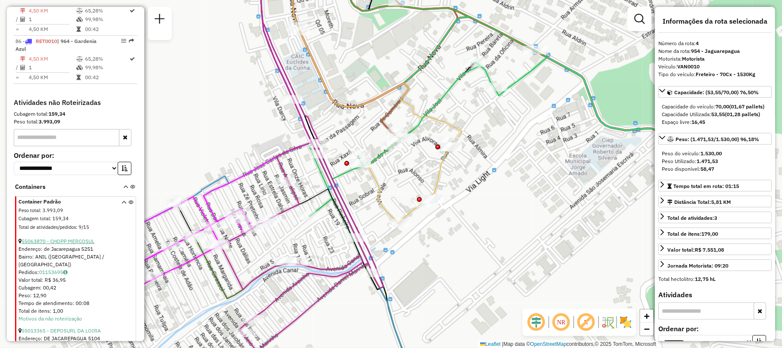
click at [78, 238] on link "55063870 - CHOPP MERCOSUL" at bounding box center [57, 241] width 73 height 6
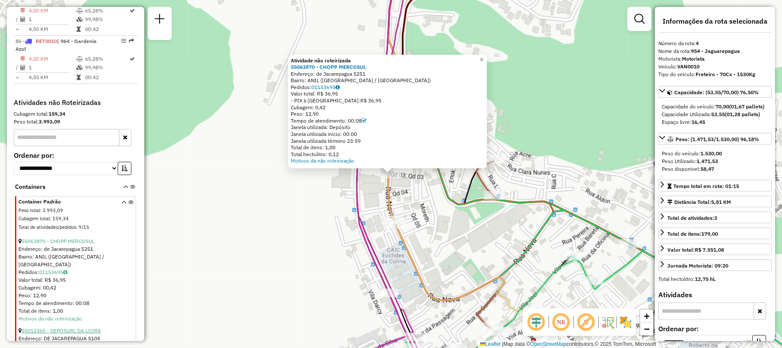
click at [40, 327] on link "55013365 - DEPOSURL DA LOIRA" at bounding box center [60, 330] width 79 height 6
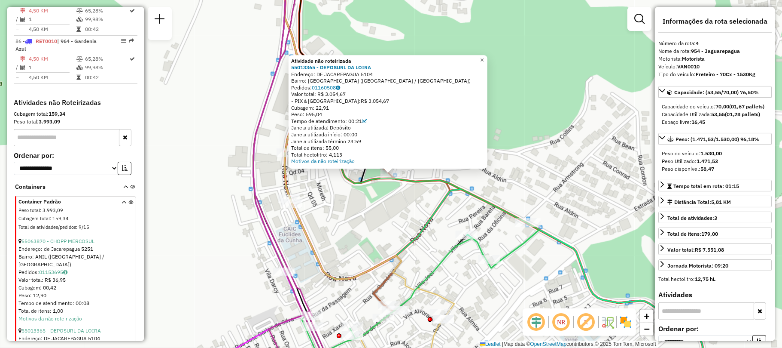
scroll to position [4670, 0]
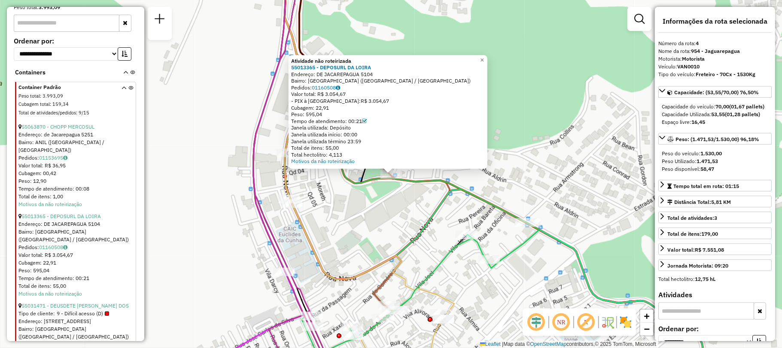
click at [74, 309] on span "9 - Difícil acesso (D)" at bounding box center [83, 313] width 52 height 8
click at [72, 302] on link "55031471 - DEUSDETE [PERSON_NAME] DOS" at bounding box center [74, 305] width 107 height 6
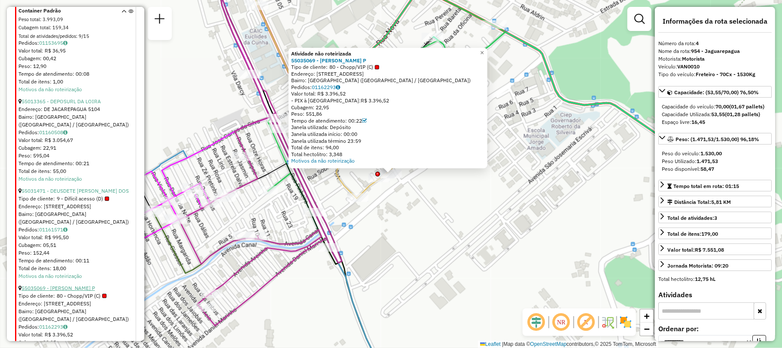
scroll to position [4842, 0]
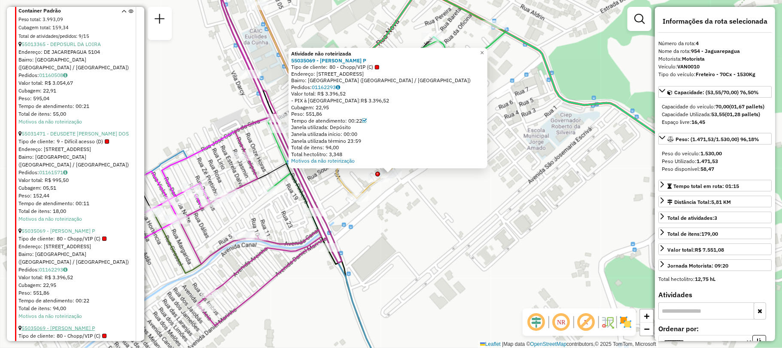
click at [78, 324] on link "55035069 - [PERSON_NAME] P" at bounding box center [57, 327] width 73 height 6
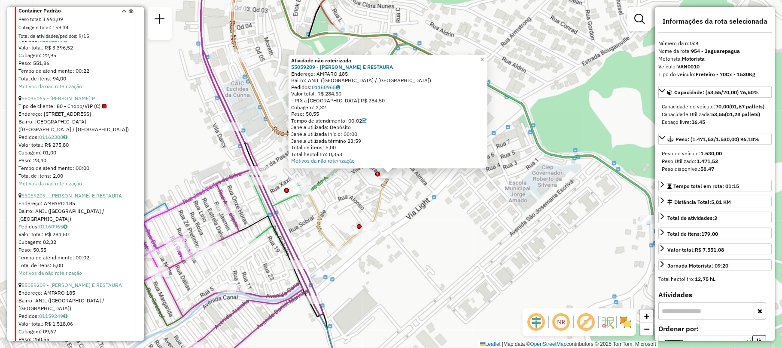
scroll to position [5129, 0]
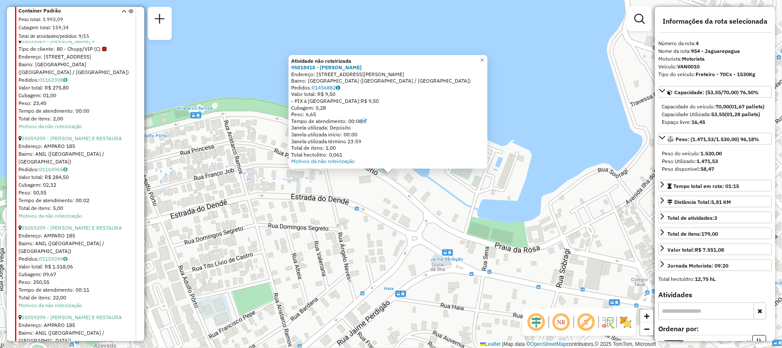
scroll to position [5243, 0]
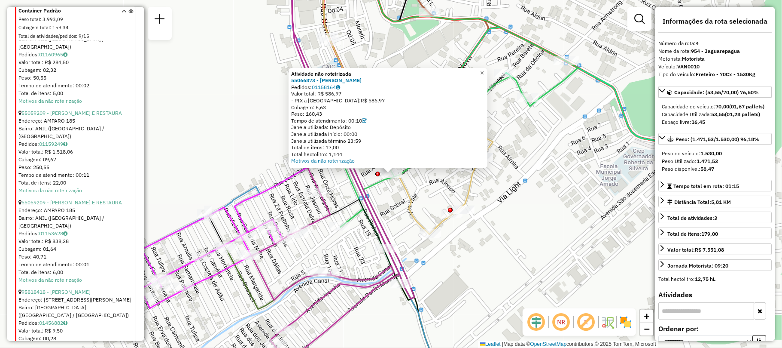
scroll to position [5358, 0]
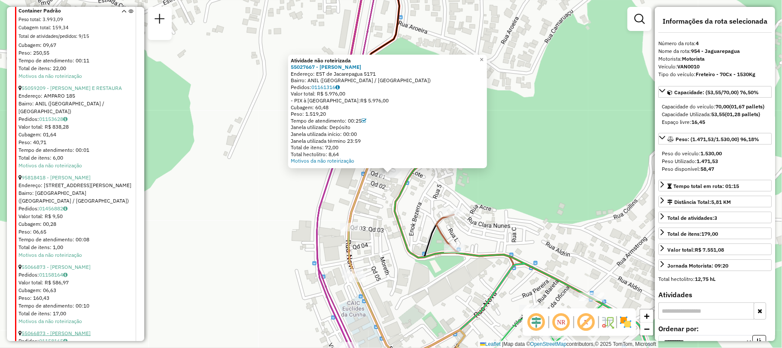
click at [75, 330] on link "55066873 - [PERSON_NAME]" at bounding box center [55, 333] width 69 height 6
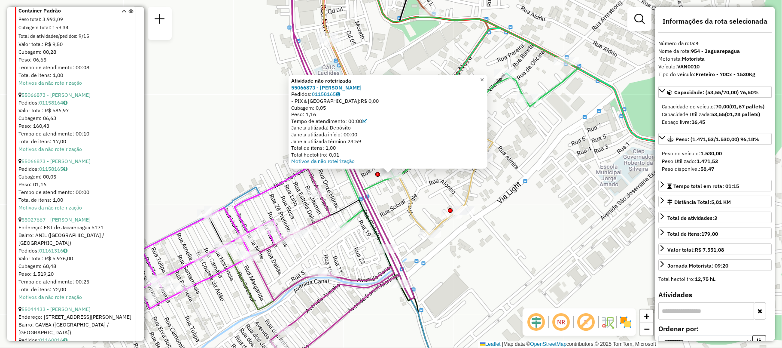
scroll to position [5603, 0]
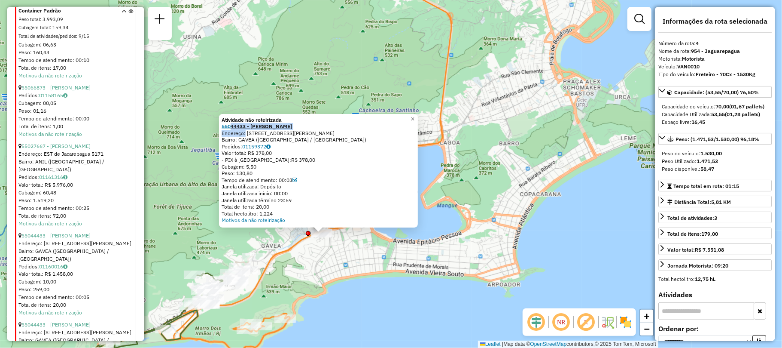
drag, startPoint x: 244, startPoint y: 133, endPoint x: 232, endPoint y: 127, distance: 13.3
click at [232, 127] on div "Atividade não roteirizada 55044433 - SILVANIA MORAES Endereço: AV PADRE LEONEL …" at bounding box center [319, 169] width 194 height 107
copy div "44433 - SILVANIA MORAES Endereço"
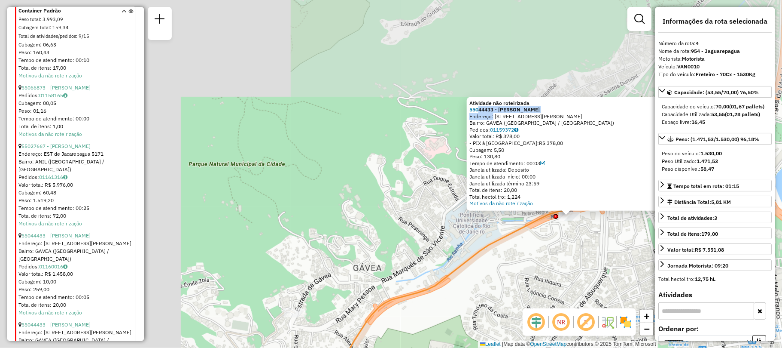
drag, startPoint x: 277, startPoint y: 141, endPoint x: 557, endPoint y: 219, distance: 291.0
click at [557, 245] on div "Atividade não roteirizada 55044433 - SILVANIA MORAES Endereço: AV PADRE LEONEL …" at bounding box center [391, 174] width 782 height 348
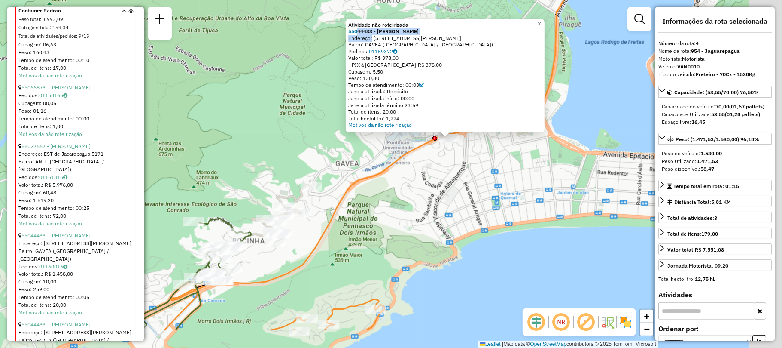
drag, startPoint x: 554, startPoint y: 227, endPoint x: 332, endPoint y: 125, distance: 244.0
click at [346, 137] on div "Atividade não roteirizada 55044433 - SILVANIA MORAES Endereço: AV PADRE LEONEL …" at bounding box center [391, 174] width 782 height 348
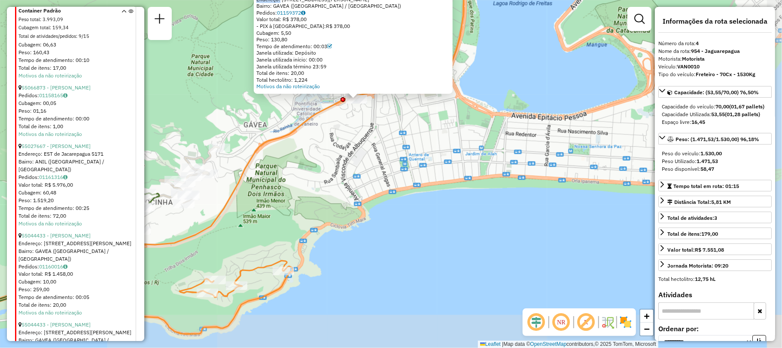
click at [442, 196] on div "Atividade não roteirizada 55044433 - SILVANIA MORAES Endereço: AV PADRE LEONEL …" at bounding box center [391, 174] width 782 height 348
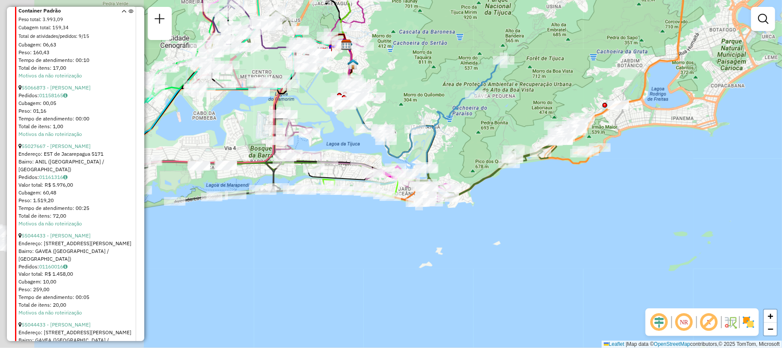
drag, startPoint x: 416, startPoint y: 296, endPoint x: 620, endPoint y: 194, distance: 227.9
click at [620, 194] on div "Janela de atendimento Grade de atendimento Capacidade Transportadoras Veículos …" at bounding box center [391, 174] width 782 height 348
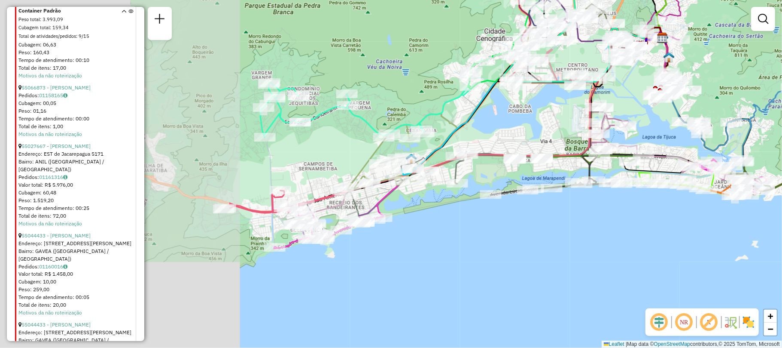
drag, startPoint x: 403, startPoint y: 244, endPoint x: 535, endPoint y: 239, distance: 132.4
click at [530, 242] on div "Janela de atendimento Grade de atendimento Capacidade Transportadoras Veículos …" at bounding box center [391, 174] width 782 height 348
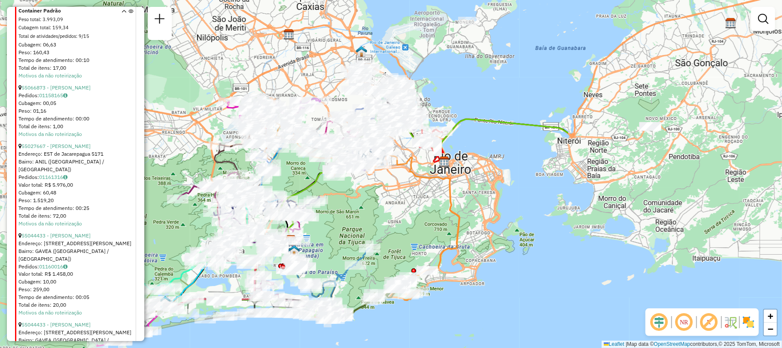
drag, startPoint x: 457, startPoint y: 110, endPoint x: 176, endPoint y: 239, distance: 309.1
click at [170, 243] on div "Janela de atendimento Grade de atendimento Capacidade Transportadoras Veículos …" at bounding box center [391, 174] width 782 height 348
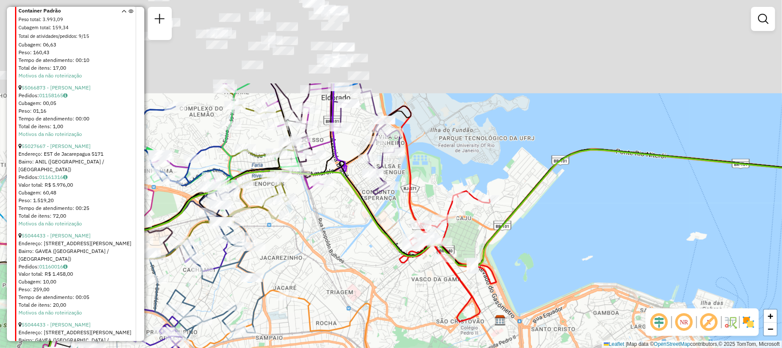
drag, startPoint x: 600, startPoint y: 83, endPoint x: 564, endPoint y: 176, distance: 99.6
click at [564, 176] on icon at bounding box center [359, 303] width 939 height 306
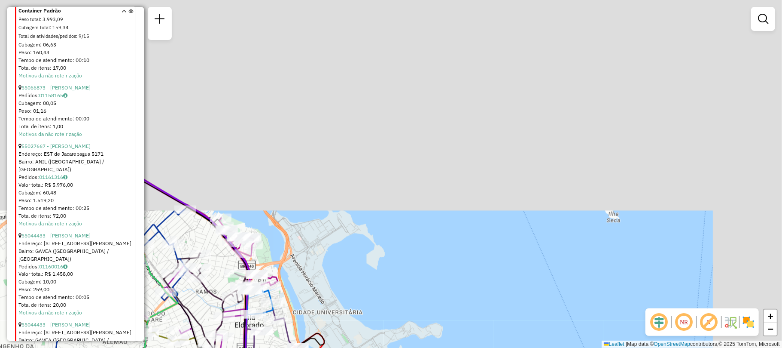
drag, startPoint x: 532, startPoint y: 108, endPoint x: 451, endPoint y: 320, distance: 226.9
click at [451, 320] on div "Janela de atendimento Grade de atendimento Capacidade Transportadoras Veículos …" at bounding box center [391, 174] width 782 height 348
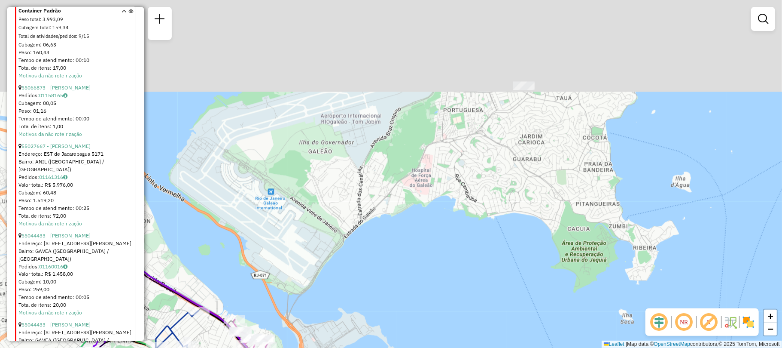
drag, startPoint x: 511, startPoint y: 80, endPoint x: 525, endPoint y: 187, distance: 108.3
click at [525, 183] on div "Janela de atendimento Grade de atendimento Capacidade Transportadoras Veículos …" at bounding box center [391, 174] width 782 height 348
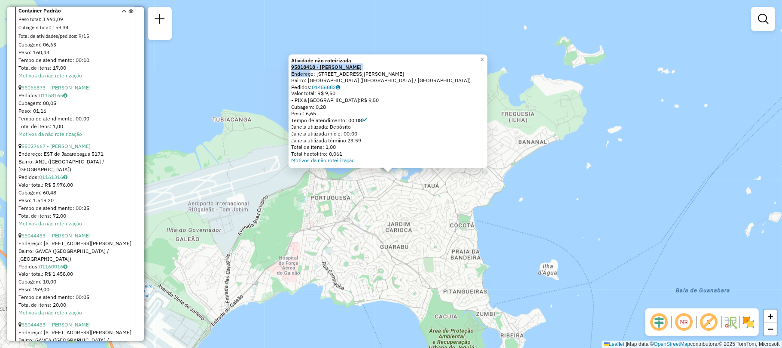
copy div "95818418 - JOaO FRANCISCO PINHE Endere"
drag, startPoint x: 311, startPoint y: 74, endPoint x: 294, endPoint y: 64, distance: 19.8
click at [294, 64] on div "Atividade não roteirizada 95818418 - JOaO FRANCISCO PINHE Endereço: AV ATHOS DA…" at bounding box center [388, 110] width 194 height 107
click at [484, 59] on span "×" at bounding box center [482, 58] width 4 height 7
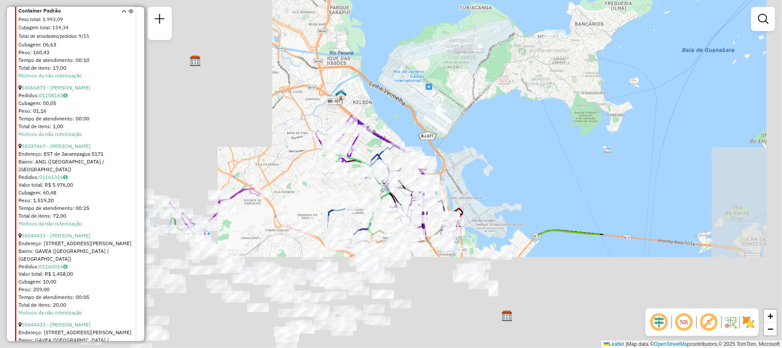
drag, startPoint x: 506, startPoint y: 139, endPoint x: 510, endPoint y: 132, distance: 8.1
click at [510, 132] on div "Janela de atendimento Grade de atendimento Capacidade Transportadoras Veículos …" at bounding box center [391, 174] width 782 height 348
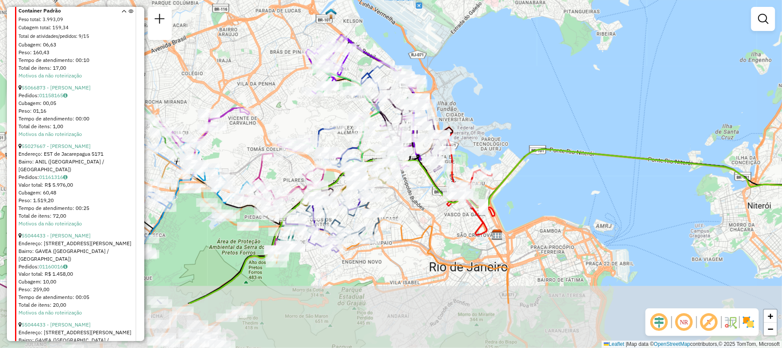
drag, startPoint x: 524, startPoint y: 231, endPoint x: 499, endPoint y: 172, distance: 63.9
click at [499, 172] on div "Janela de atendimento Grade de atendimento Capacidade Transportadoras Veículos …" at bounding box center [391, 174] width 782 height 348
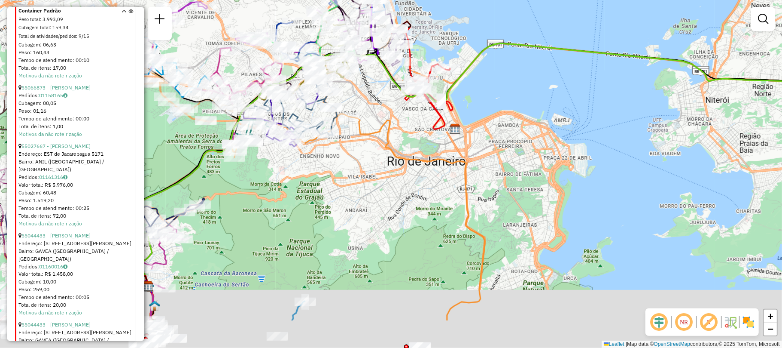
drag, startPoint x: 376, startPoint y: 243, endPoint x: 71, endPoint y: 152, distance: 317.8
click at [71, 152] on hb-router-mapa "Informações da Sessão 1286358 - 01/10/2025 Criação: 30/09/2025 19:32 Depósito: …" at bounding box center [391, 174] width 782 height 348
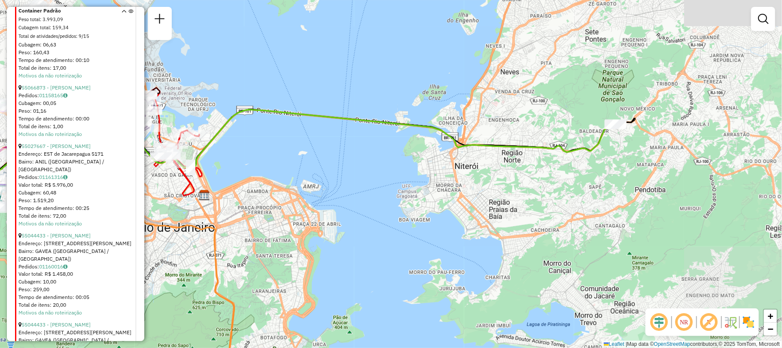
drag, startPoint x: 428, startPoint y: 76, endPoint x: 440, endPoint y: 188, distance: 113.2
click at [440, 188] on div "Janela de atendimento Grade de atendimento Capacidade Transportadoras Veículos …" at bounding box center [391, 174] width 782 height 348
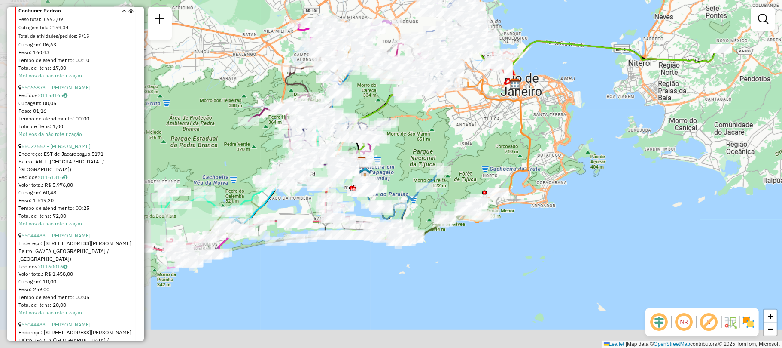
drag, startPoint x: 397, startPoint y: 236, endPoint x: 600, endPoint y: 131, distance: 228.7
click at [600, 131] on div "Janela de atendimento Grade de atendimento Capacidade Transportadoras Veículos …" at bounding box center [391, 174] width 782 height 348
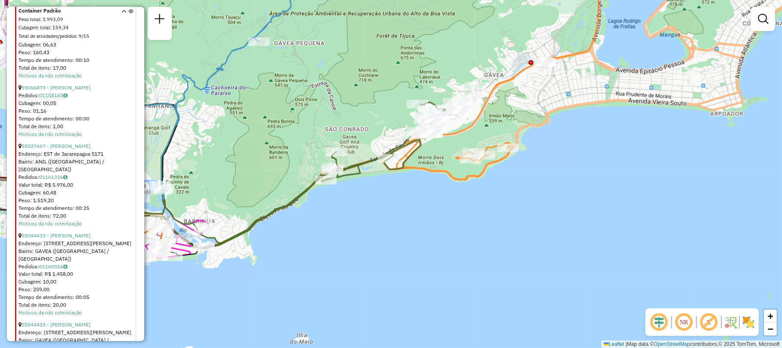
drag, startPoint x: 248, startPoint y: 192, endPoint x: 252, endPoint y: 198, distance: 7.2
click at [252, 198] on div "Janela de atendimento Grade de atendimento Capacidade Transportadoras Veículos …" at bounding box center [391, 174] width 782 height 348
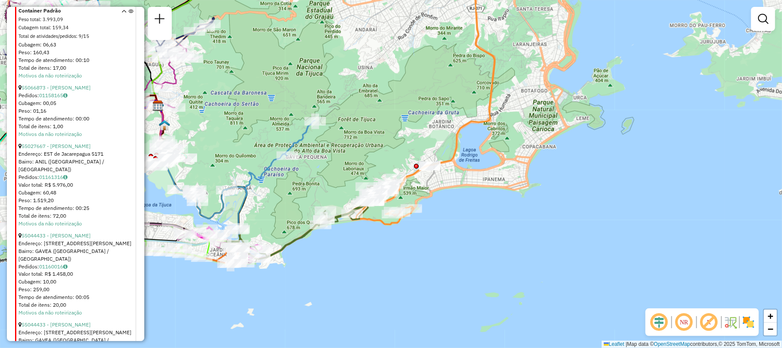
drag, startPoint x: 410, startPoint y: 160, endPoint x: 406, endPoint y: 273, distance: 113.5
click at [404, 259] on icon at bounding box center [344, 126] width 301 height 266
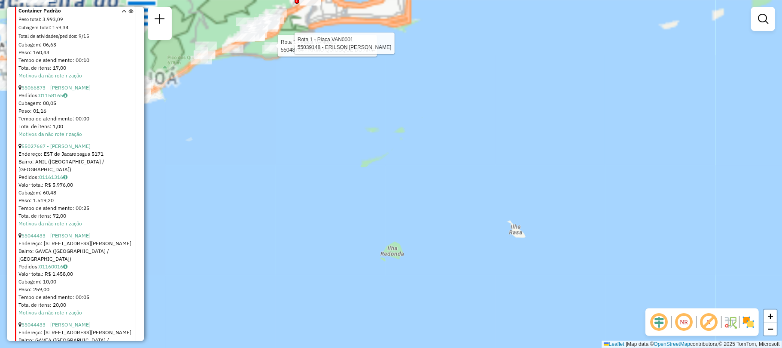
drag, startPoint x: 380, startPoint y: 138, endPoint x: 537, endPoint y: 260, distance: 199.0
click at [550, 293] on div "Rota 1 - Placa VAN0001 55048764 - RRMO QUIOSQUE DO ARV Rota 1 - Placa VAN0001 5…" at bounding box center [391, 174] width 782 height 348
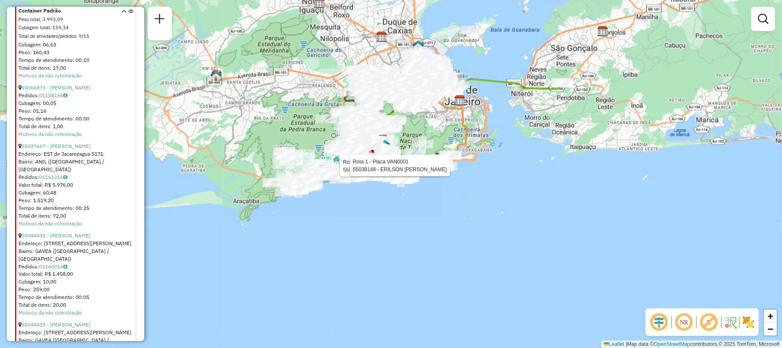
click at [526, 164] on div "Rota 1 - Placa VAN0001 55048764 - RRMO QUIOSQUE DO ARV Rota 1 - Placa VAN0001 5…" at bounding box center [391, 174] width 782 height 348
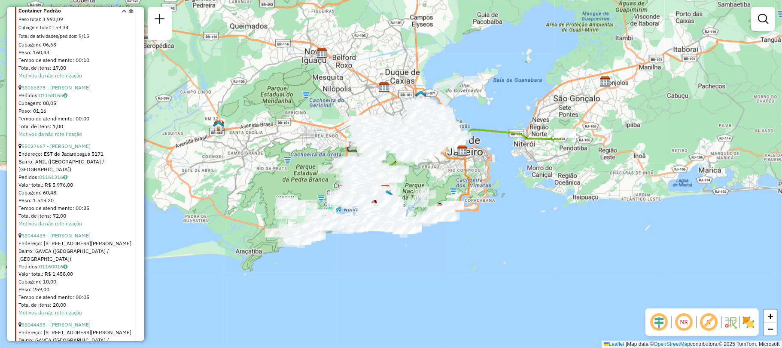
drag, startPoint x: 513, startPoint y: 129, endPoint x: 514, endPoint y: 186, distance: 56.7
click at [516, 184] on div "Janela de atendimento Grade de atendimento Capacidade Transportadoras Veículos …" at bounding box center [391, 174] width 782 height 348
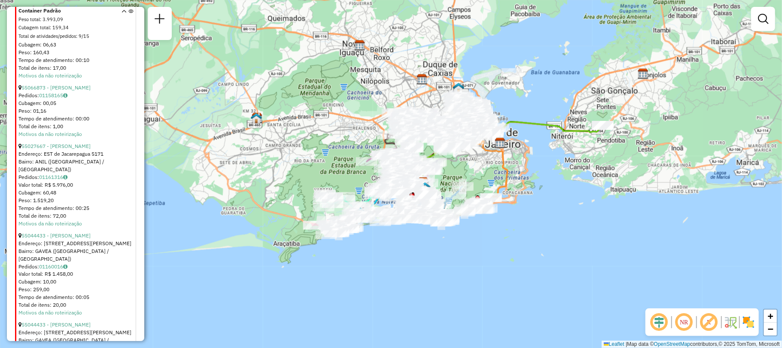
drag, startPoint x: 512, startPoint y: 197, endPoint x: 550, endPoint y: 168, distance: 47.6
click at [550, 169] on div "Janela de atendimento Grade de atendimento Capacidade Transportadoras Veículos …" at bounding box center [391, 174] width 782 height 348
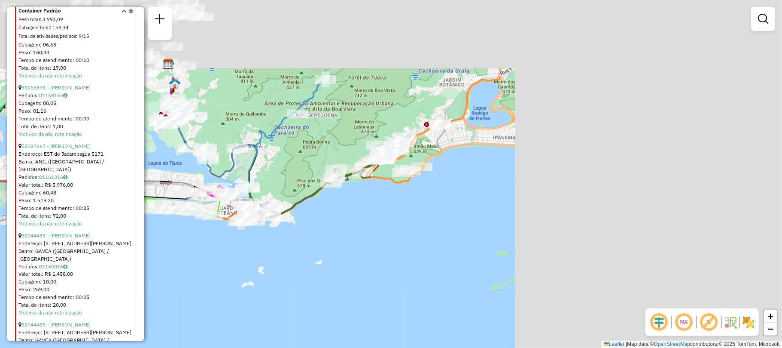
drag, startPoint x: 605, startPoint y: 140, endPoint x: 280, endPoint y: 254, distance: 344.9
click at [281, 253] on div "Janela de atendimento Grade de atendimento Capacidade Transportadoras Veículos …" at bounding box center [391, 174] width 782 height 348
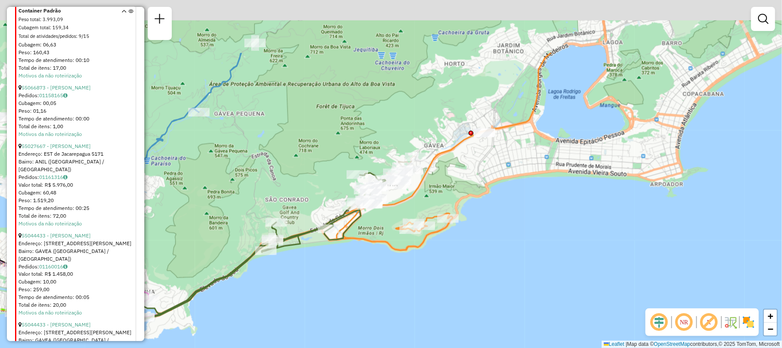
drag, startPoint x: 481, startPoint y: 148, endPoint x: 483, endPoint y: 189, distance: 41.7
click at [483, 189] on div "Janela de atendimento Grade de atendimento Capacidade Transportadoras Veículos …" at bounding box center [391, 174] width 782 height 348
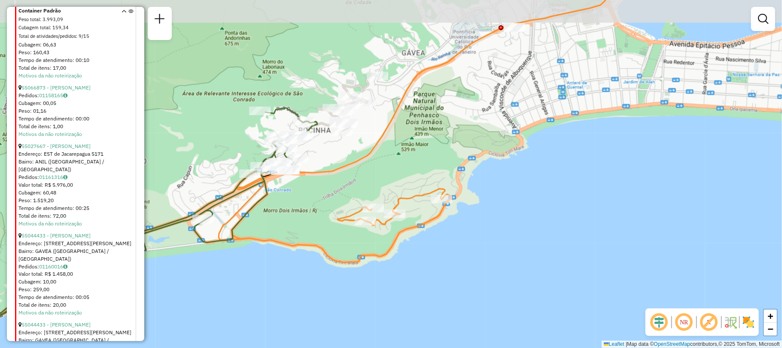
drag, startPoint x: 507, startPoint y: 199, endPoint x: 498, endPoint y: 224, distance: 26.7
click at [498, 224] on div "Janela de atendimento Grade de atendimento Capacidade Transportadoras Veículos …" at bounding box center [391, 174] width 782 height 348
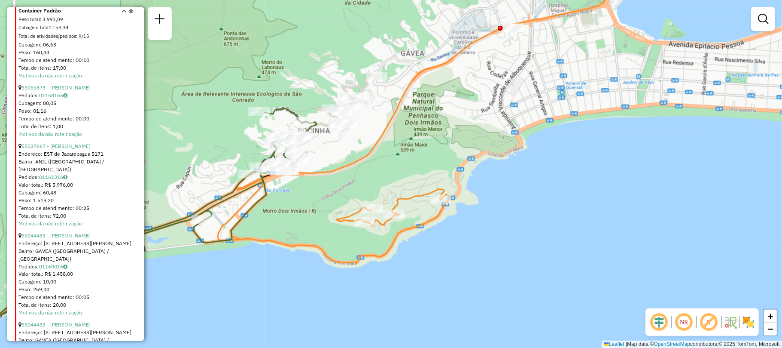
scroll to position [5488, 0]
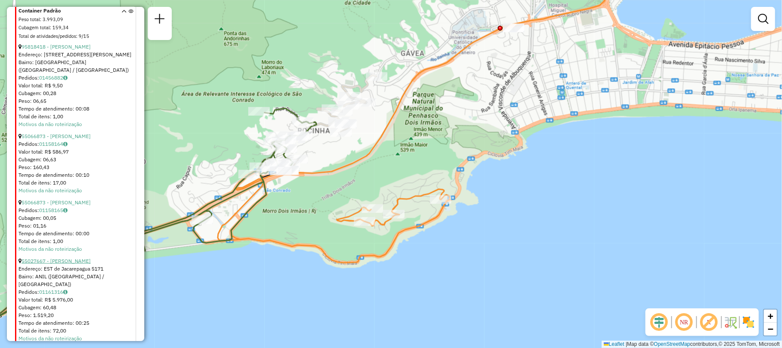
click at [88, 257] on link "55027667 - [PERSON_NAME]" at bounding box center [55, 260] width 69 height 6
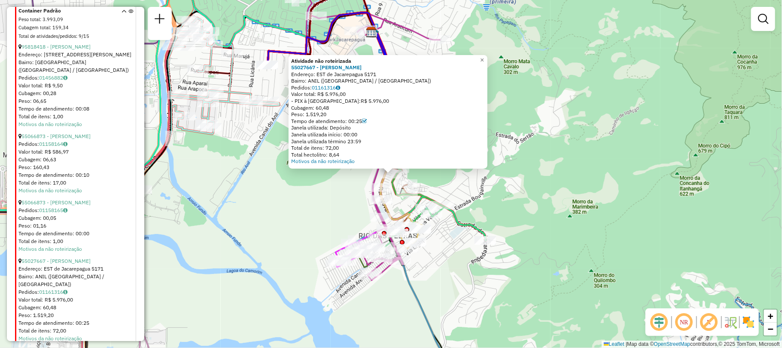
drag, startPoint x: 83, startPoint y: 128, endPoint x: 82, endPoint y: 132, distance: 4.4
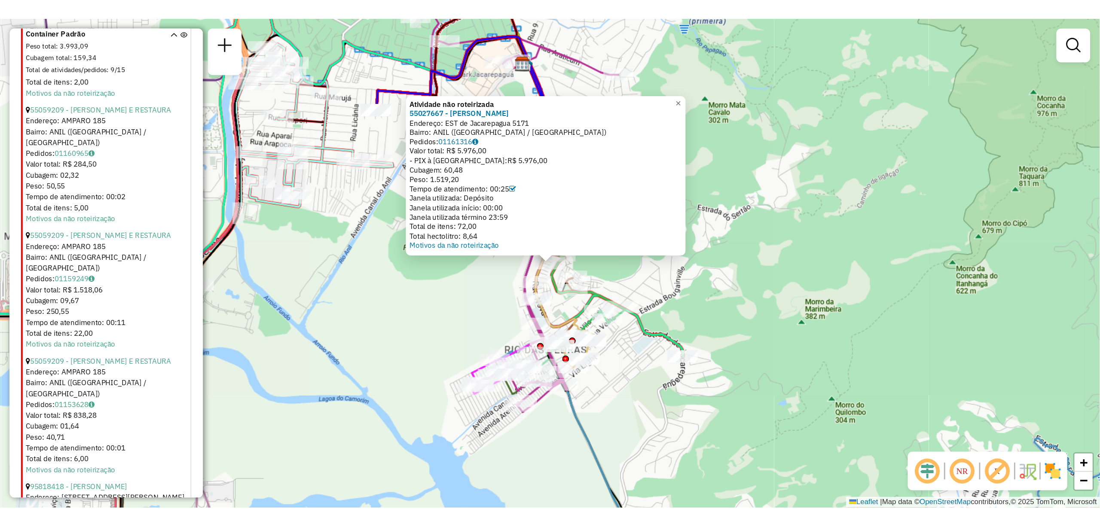
scroll to position [5030, 0]
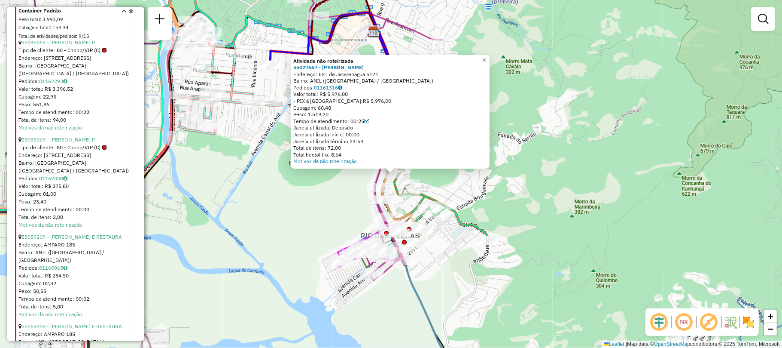
drag, startPoint x: 268, startPoint y: 232, endPoint x: 274, endPoint y: 239, distance: 9.2
click at [274, 239] on div "Atividade não roteirizada 55027667 - RONDINELE DA SILVA S Endereço: EST de Jaca…" at bounding box center [391, 174] width 782 height 348
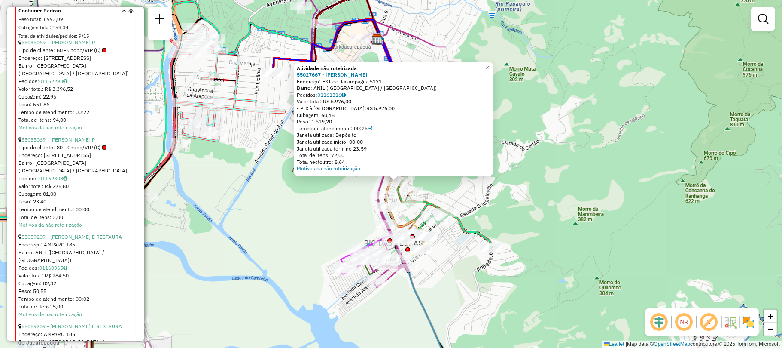
click at [520, 277] on div "Atividade não roteirizada 55027667 - RONDINELE DA SILVA S Endereço: EST de Jaca…" at bounding box center [391, 174] width 782 height 348
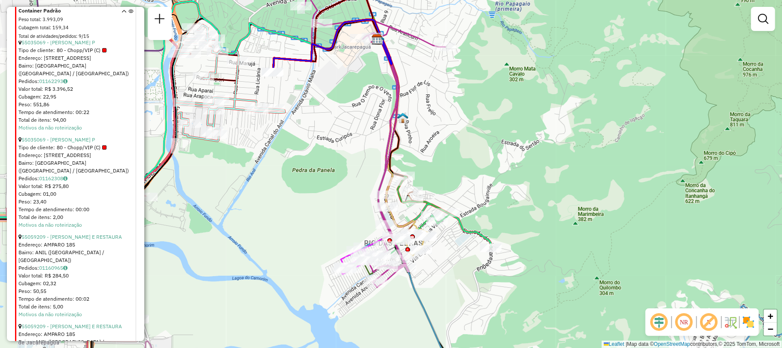
click at [253, 165] on div "Rota 11 - Placa TTL8F62 55056893 - DIRE DISTRIBUIDORA D Rota 11 - Placa TTL8F62…" at bounding box center [391, 174] width 782 height 348
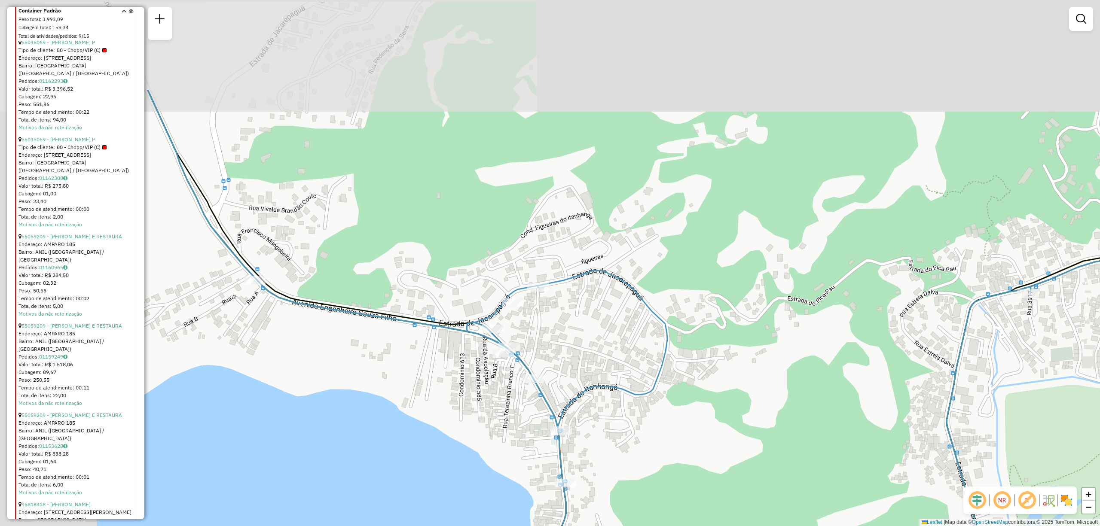
drag, startPoint x: 473, startPoint y: 273, endPoint x: 633, endPoint y: 400, distance: 204.1
click at [633, 347] on div "Janela de atendimento Grade de atendimento Capacidade Transportadoras Veículos …" at bounding box center [550, 263] width 1100 height 526
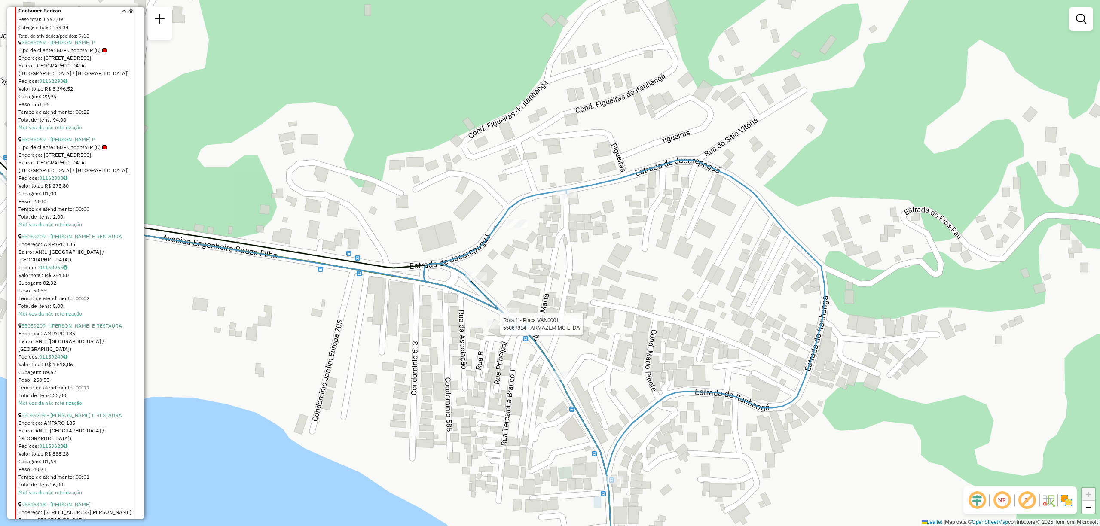
select select "**********"
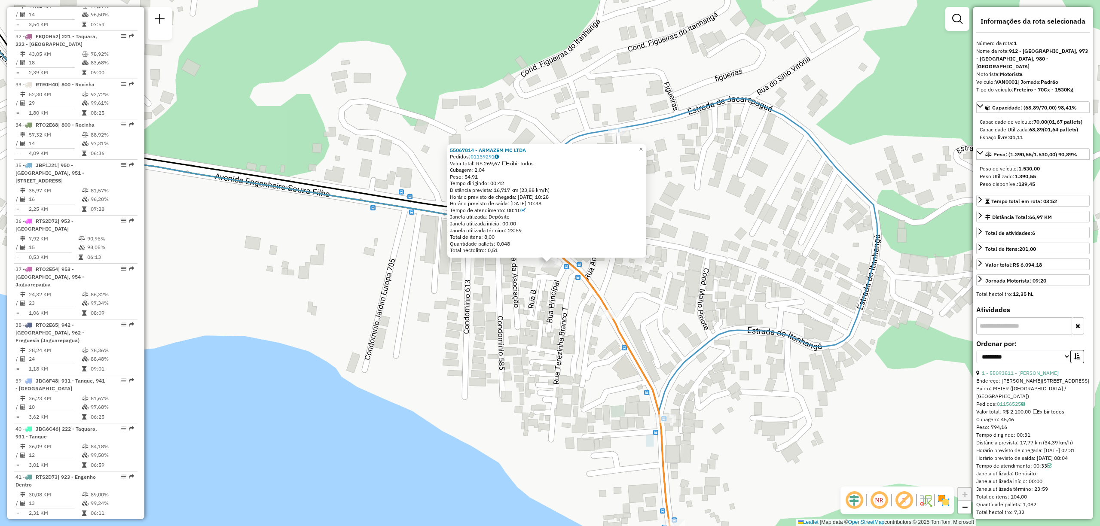
scroll to position [347, 0]
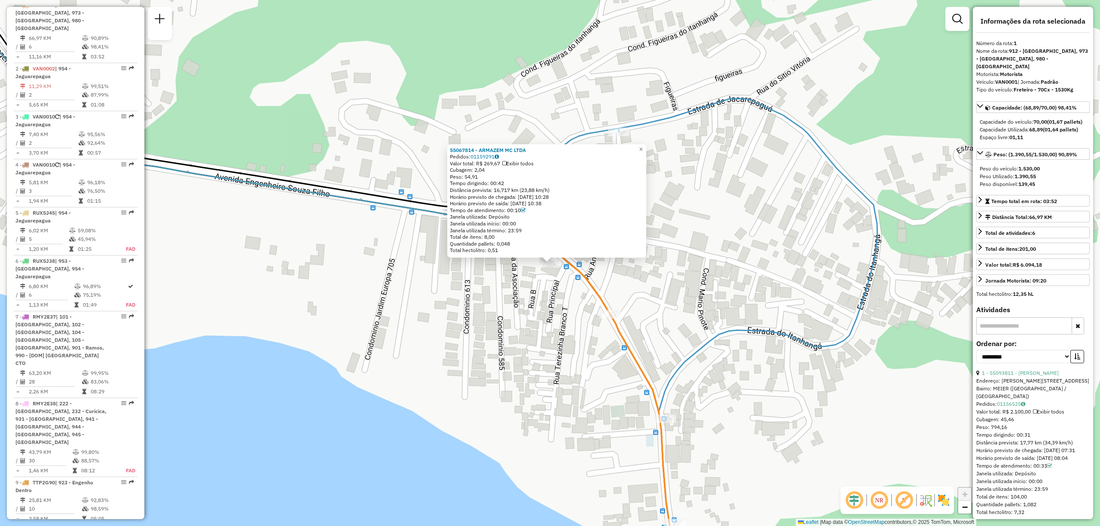
click at [496, 328] on div "55067814 - ARMAZEM MC LTDA Pedidos: 01159291 Valor total: R$ 269,67 Exibir todo…" at bounding box center [550, 263] width 1100 height 526
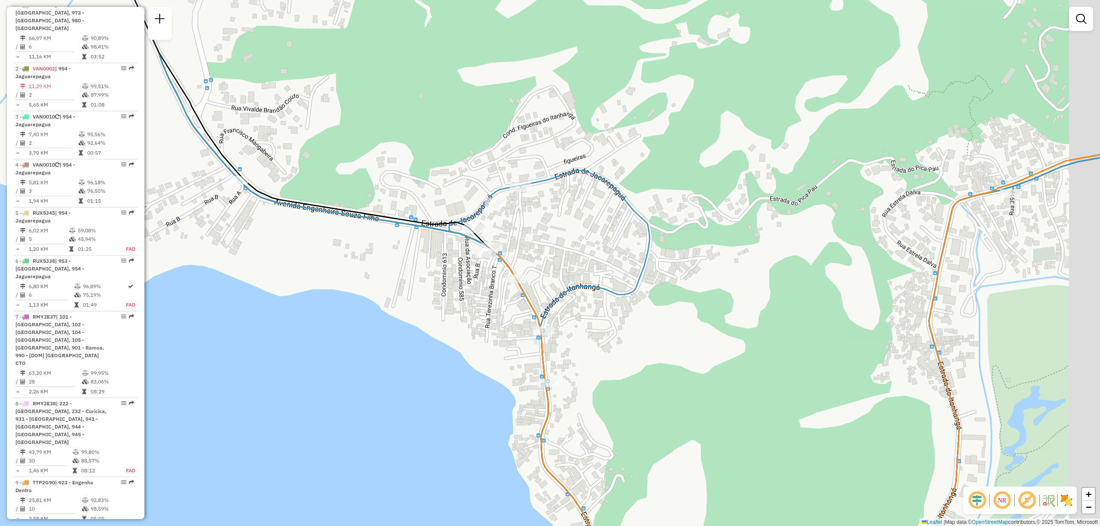
drag, startPoint x: 721, startPoint y: 406, endPoint x: 612, endPoint y: 191, distance: 241.1
click at [614, 203] on div "Janela de atendimento Grade de atendimento Capacidade Transportadoras Veículos …" at bounding box center [550, 263] width 1100 height 526
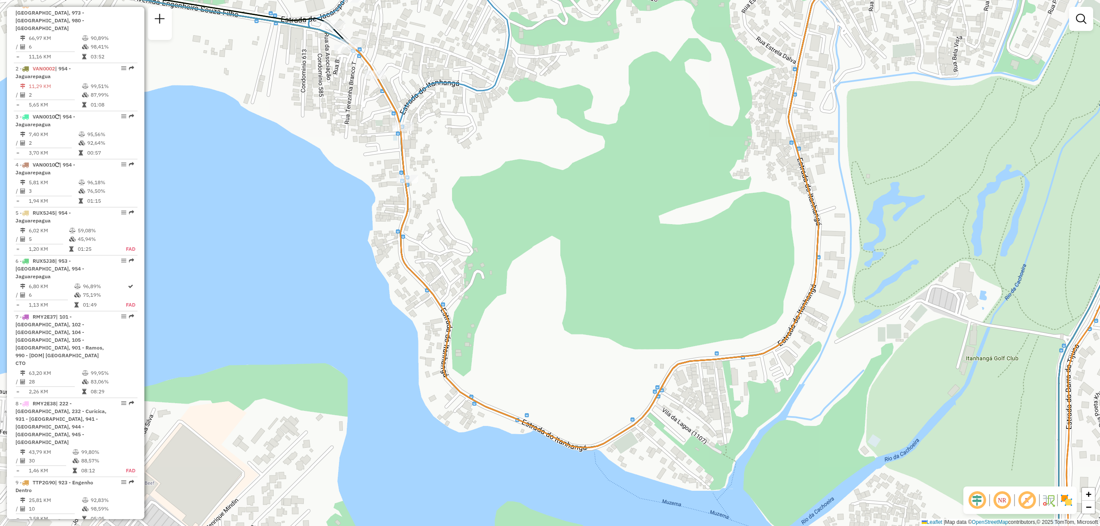
drag, startPoint x: 678, startPoint y: 327, endPoint x: 394, endPoint y: 356, distance: 285.0
click at [404, 347] on div "Janela de atendimento Grade de atendimento Capacidade Transportadoras Veículos …" at bounding box center [550, 263] width 1100 height 526
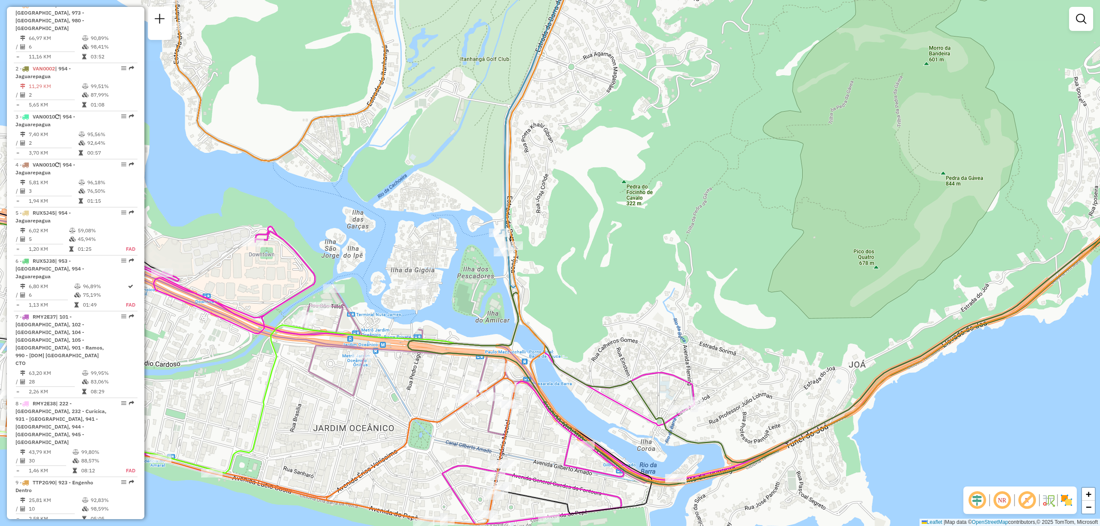
drag, startPoint x: 537, startPoint y: 207, endPoint x: 545, endPoint y: 248, distance: 41.7
click at [545, 248] on div "Janela de atendimento Grade de atendimento Capacidade Transportadoras Veículos …" at bounding box center [550, 263] width 1100 height 526
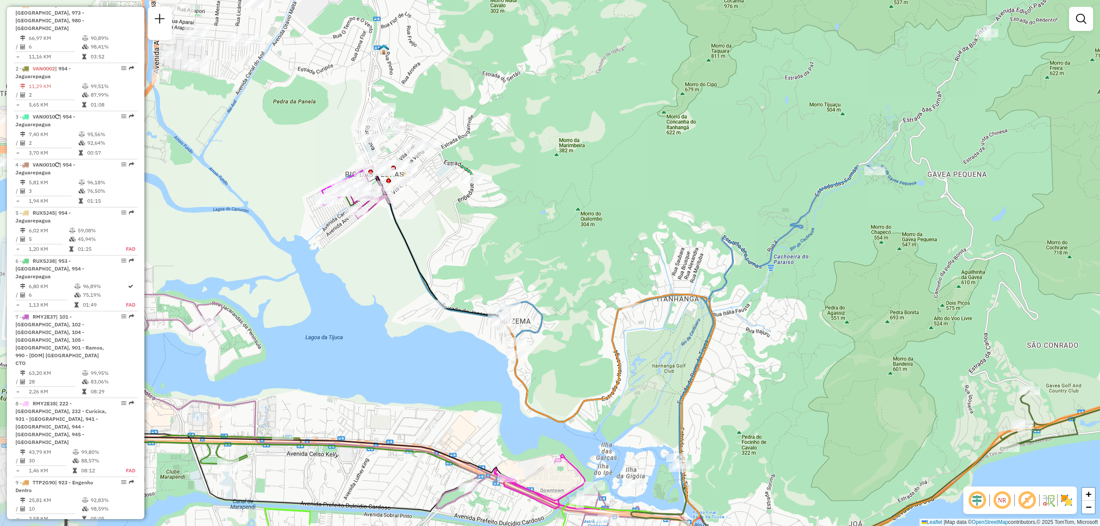
drag, startPoint x: 545, startPoint y: 248, endPoint x: 715, endPoint y: 470, distance: 279.4
click at [707, 347] on div "Janela de atendimento Grade de atendimento Capacidade Transportadoras Veículos …" at bounding box center [550, 263] width 1100 height 526
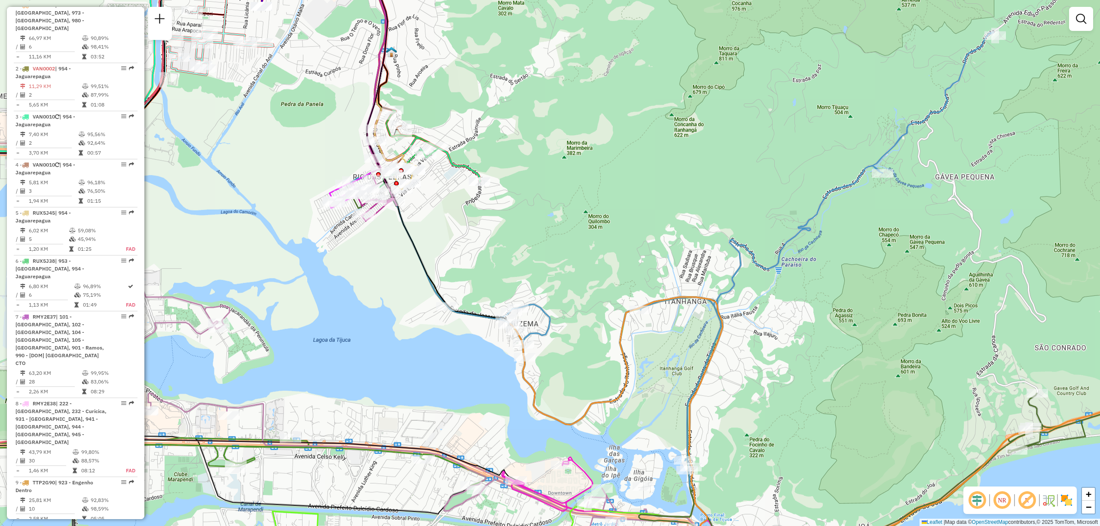
drag, startPoint x: 208, startPoint y: 259, endPoint x: 377, endPoint y: 365, distance: 199.4
click at [377, 347] on div "Janela de atendimento Grade de atendimento Capacidade Transportadoras Veículos …" at bounding box center [550, 263] width 1100 height 526
